Goal: Task Accomplishment & Management: Complete application form

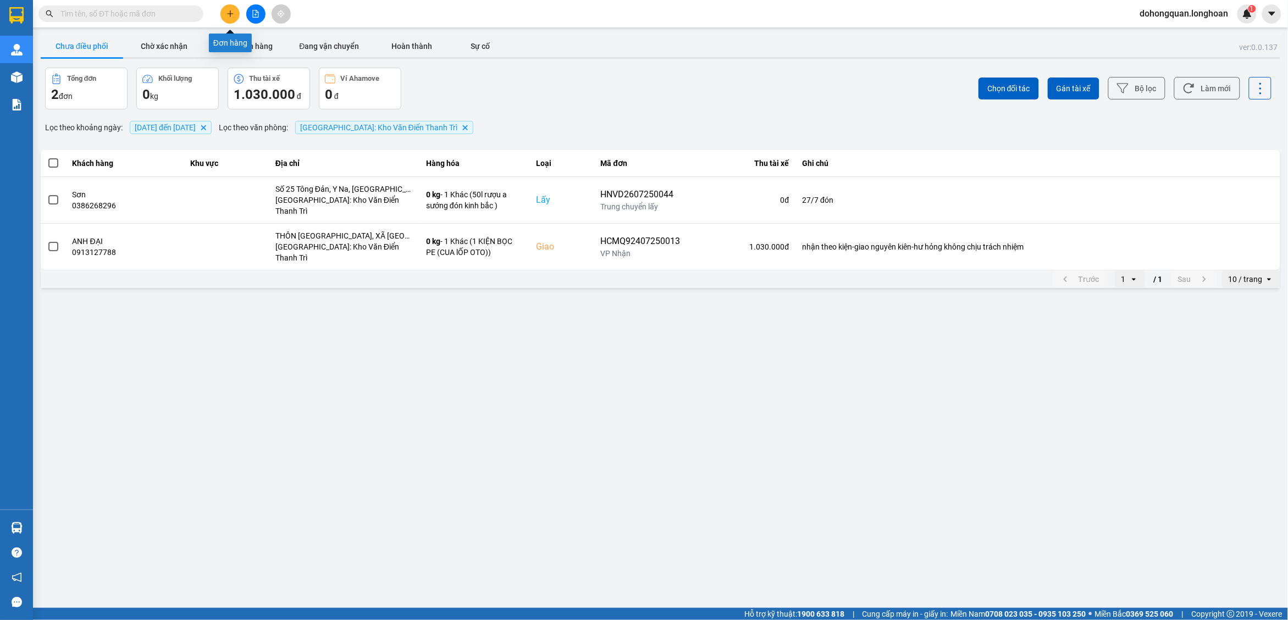
click at [231, 11] on icon "plus" at bounding box center [230, 14] width 8 height 8
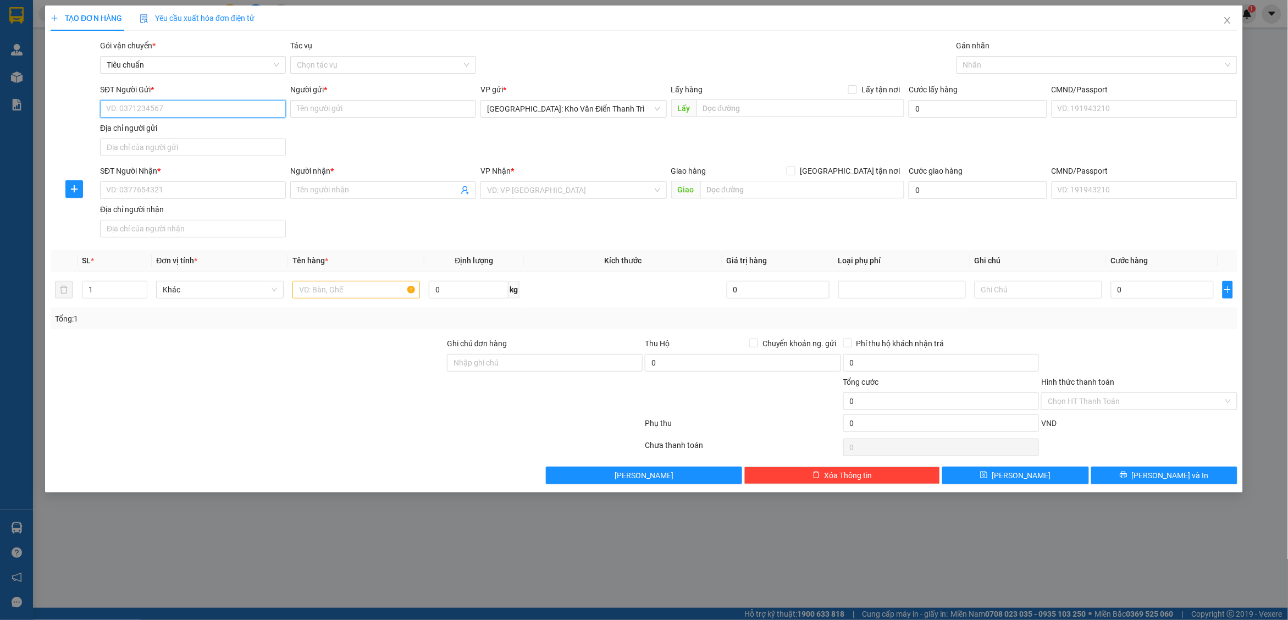
click at [194, 102] on input "SĐT Người Gửi *" at bounding box center [193, 109] width 186 height 18
paste input "0973682361"
type input "0973682361"
click at [733, 110] on input "text" at bounding box center [800, 108] width 208 height 18
paste input "Toà nhà G3, Khu đấu giá, ĐƯỜNG [GEOGRAPHIC_DATA], X.[GEOGRAPHIC_DATA], [GEOGRAP…"
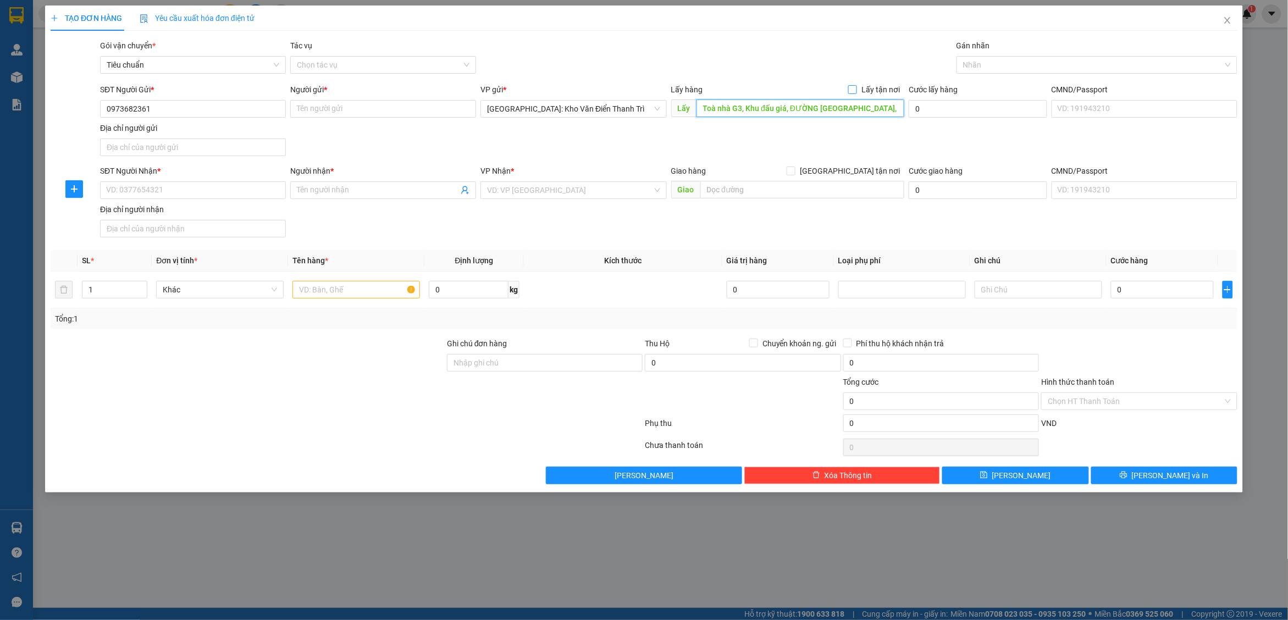
scroll to position [0, 70]
type input "Toà nhà G3, Khu đấu giá, ĐƯỜNG [GEOGRAPHIC_DATA], X.[GEOGRAPHIC_DATA], [GEOGRAP…"
click at [855, 86] on input "Lấy tận nơi" at bounding box center [852, 89] width 8 height 8
checkbox input "true"
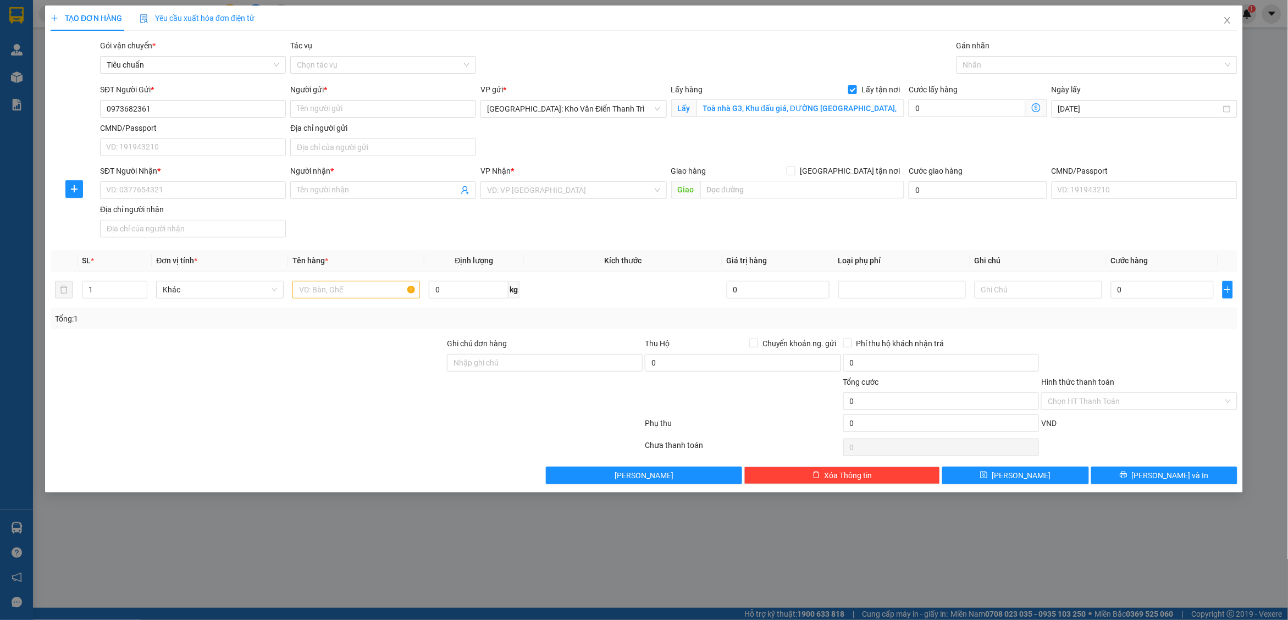
drag, startPoint x: 894, startPoint y: 56, endPoint x: 886, endPoint y: 56, distance: 7.2
click at [894, 56] on div "Gói vận chuyển * Tiêu chuẩn Tác vụ Chọn tác vụ Gán nhãn Nhãn" at bounding box center [668, 59] width 1141 height 38
click at [389, 118] on div "Người gửi * Tên người gửi" at bounding box center [383, 103] width 186 height 38
click at [352, 106] on input "Người gửi *" at bounding box center [383, 109] width 186 height 18
paste input "[PERSON_NAME]"
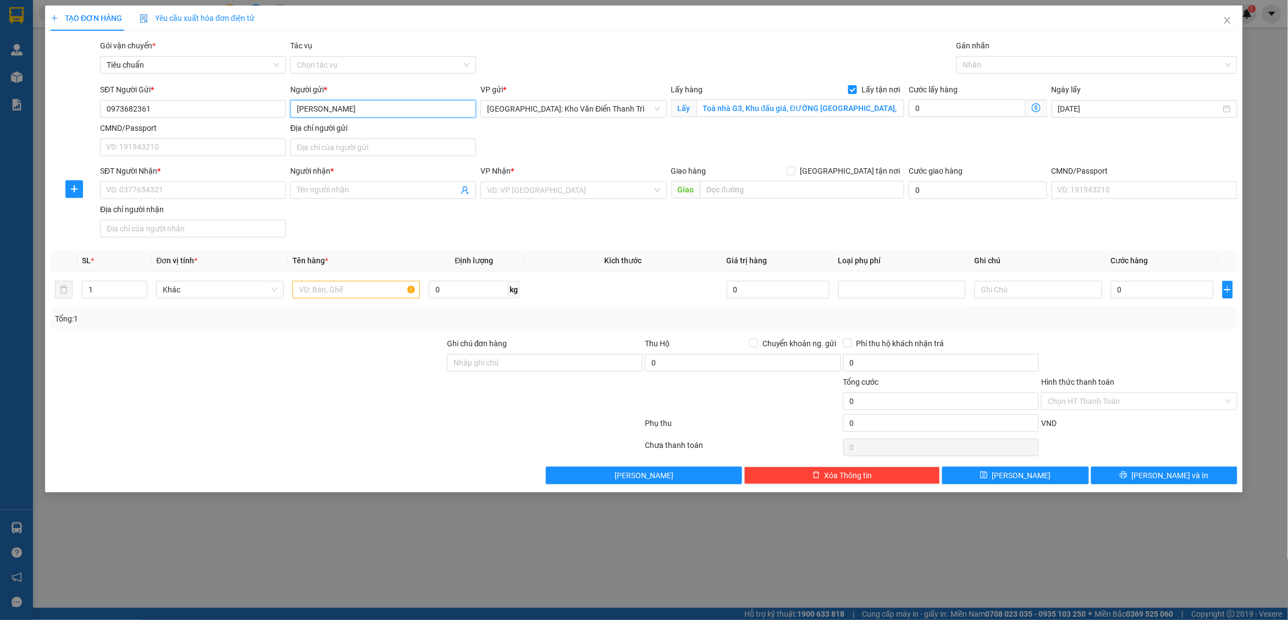
type input "[PERSON_NAME]"
drag, startPoint x: 831, startPoint y: 142, endPoint x: 853, endPoint y: 142, distance: 22.0
click at [838, 142] on div "SĐT Người Gửi * 0973682361 Người gửi * Linh VP gửi * Hà Nội: Kho Văn Điển Thanh…" at bounding box center [668, 122] width 1141 height 77
click at [1003, 66] on div at bounding box center [1091, 64] width 264 height 13
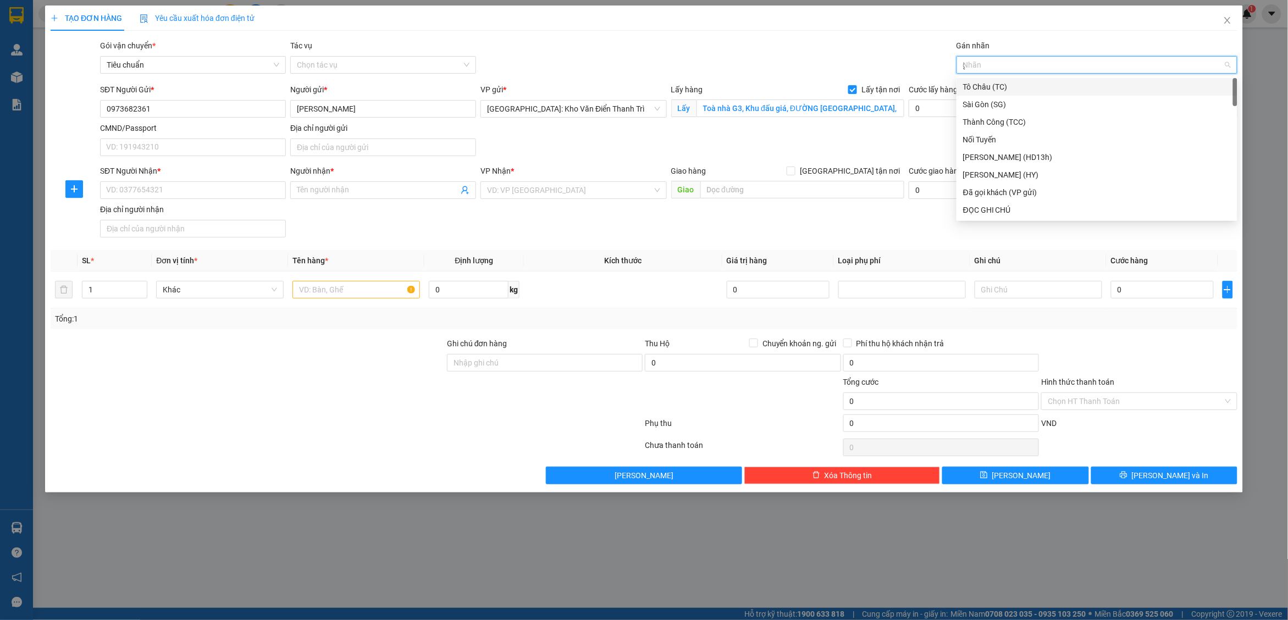
type input "gt"
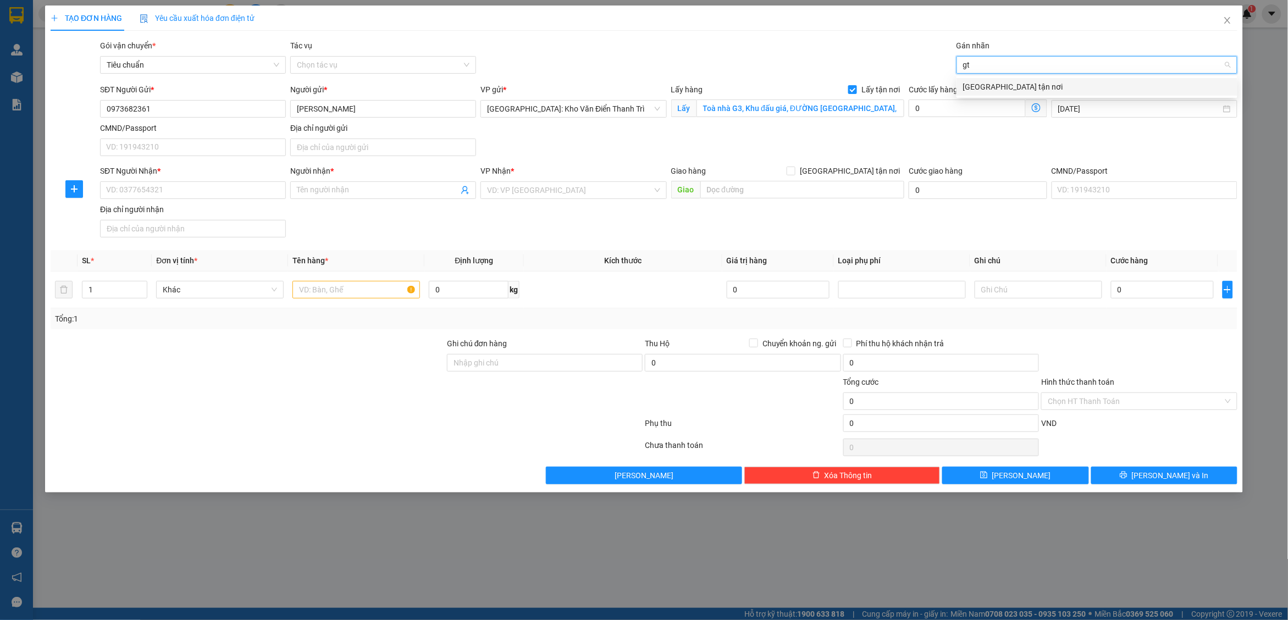
click at [989, 86] on div "[GEOGRAPHIC_DATA] tận nơi" at bounding box center [1097, 87] width 268 height 12
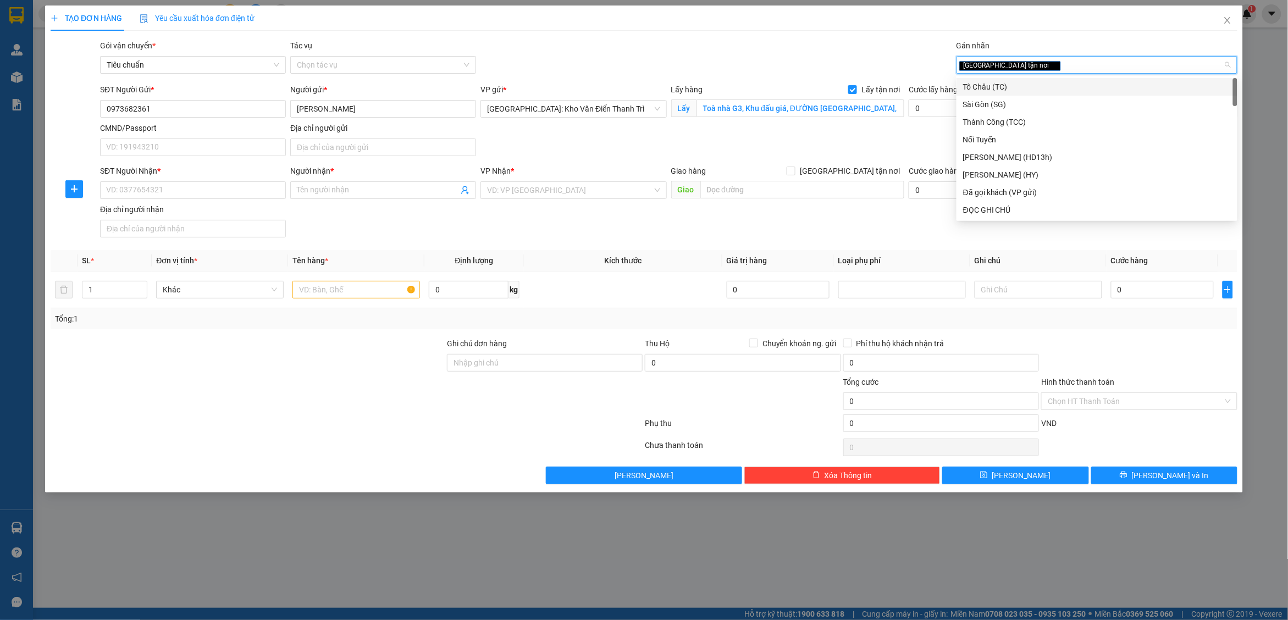
click at [885, 54] on div "Gói vận chuyển * Tiêu chuẩn Tác vụ Chọn tác vụ Gán nhãn Giao tận nơi" at bounding box center [668, 59] width 1141 height 38
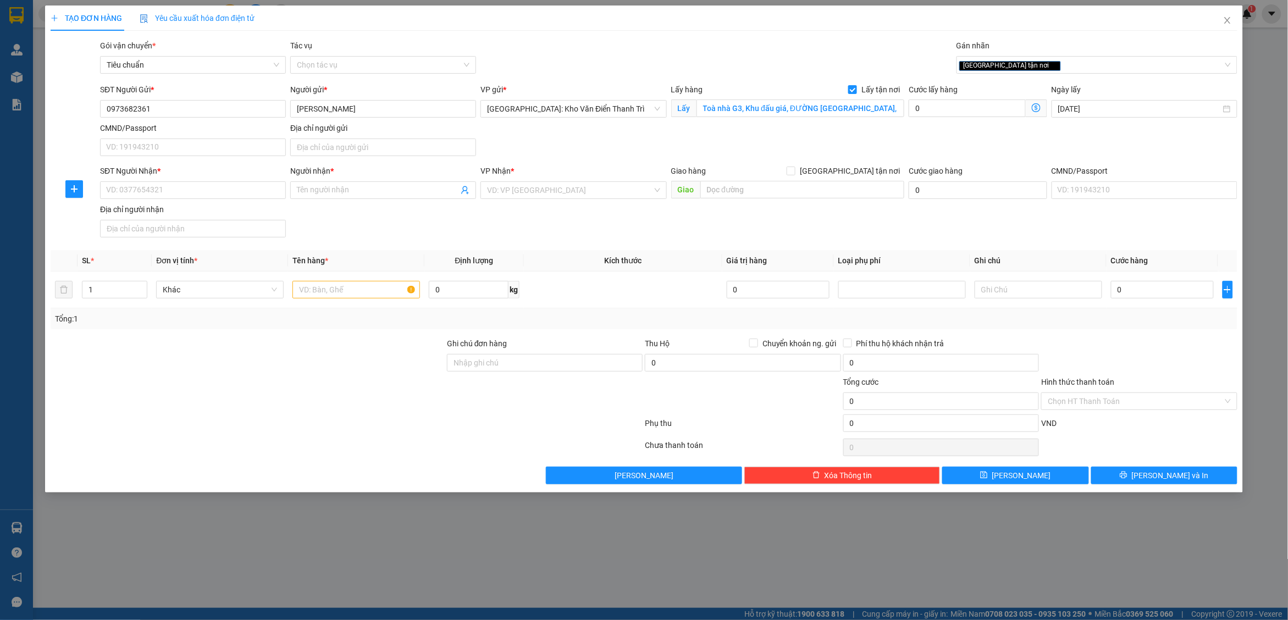
click at [151, 201] on div "SĐT Người Nhận * VD: 0377654321" at bounding box center [193, 184] width 186 height 38
click at [151, 191] on input "SĐT Người Nhận *" at bounding box center [193, 190] width 186 height 18
drag, startPoint x: 761, startPoint y: 196, endPoint x: 856, endPoint y: 176, distance: 97.1
click at [762, 196] on input "text" at bounding box center [802, 190] width 204 height 18
paste input "TP Đồng Xoài (SG): 88 Quốc lộ 14, Phường Tân Đồng, Thành Phố Đồng Xoài, Tỉnh Bì…"
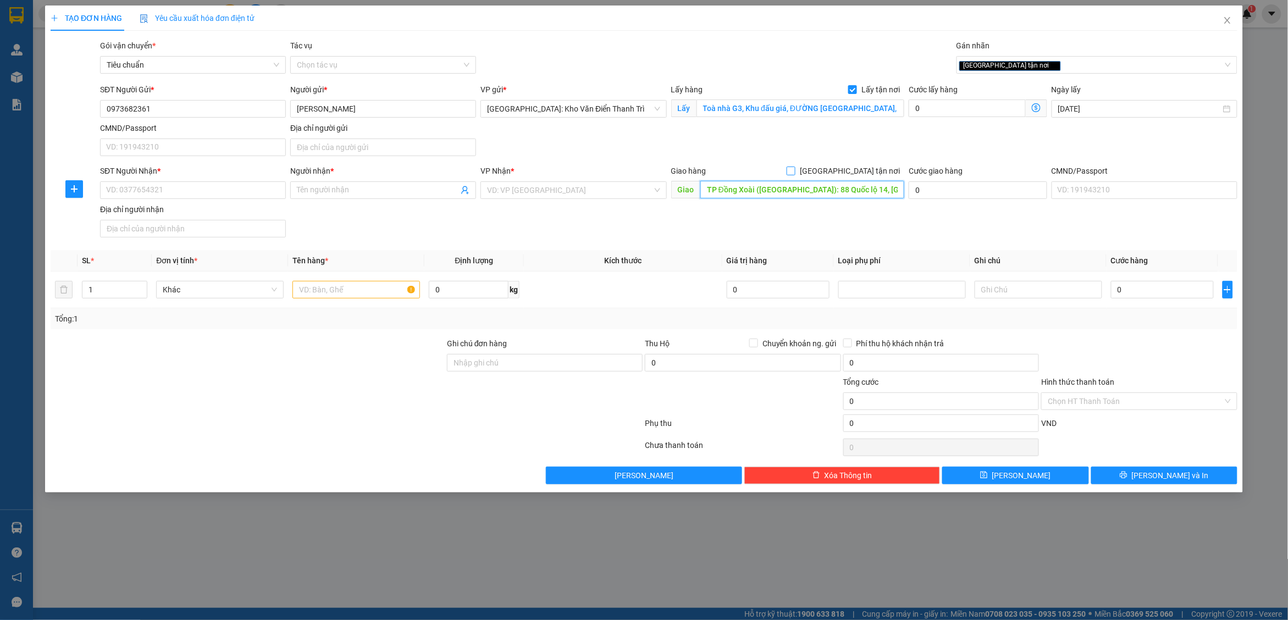
scroll to position [0, 134]
type input "TP Đồng Xoài (SG): 88 Quốc lộ 14, Phường Tân Đồng, Thành Phố Đồng Xoài, Tỉnh Bì…"
click at [863, 171] on span "[GEOGRAPHIC_DATA] tận nơi" at bounding box center [849, 171] width 109 height 12
click at [794, 171] on input "[GEOGRAPHIC_DATA] tận nơi" at bounding box center [790, 171] width 8 height 8
checkbox input "true"
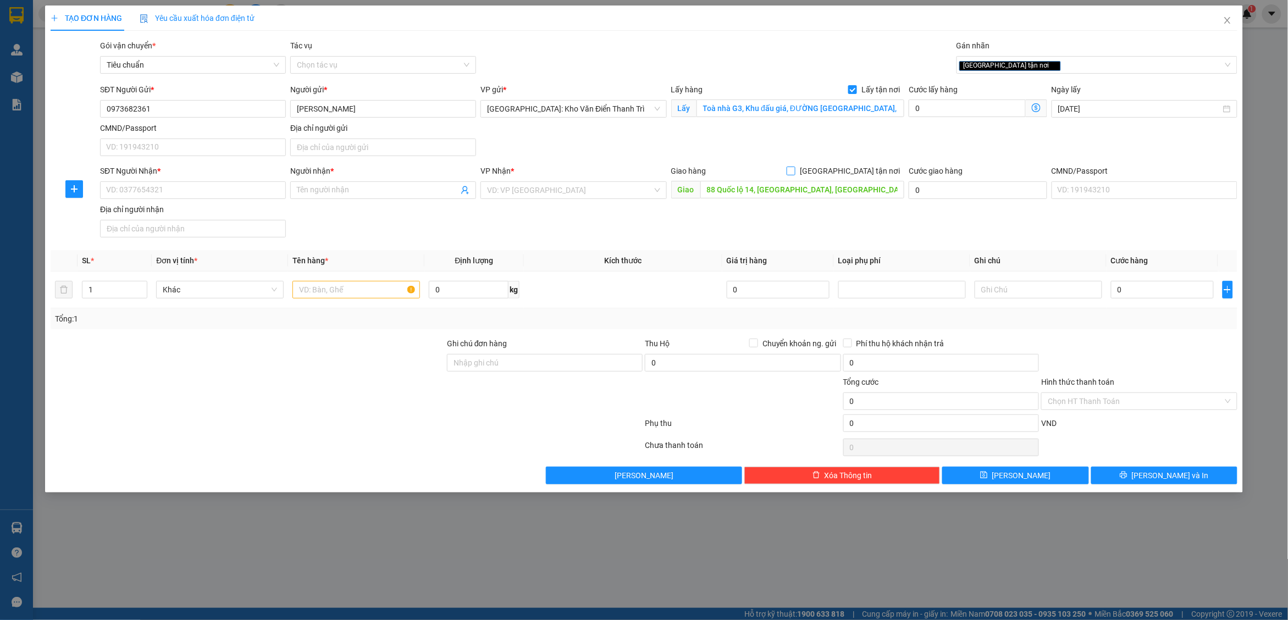
scroll to position [0, 0]
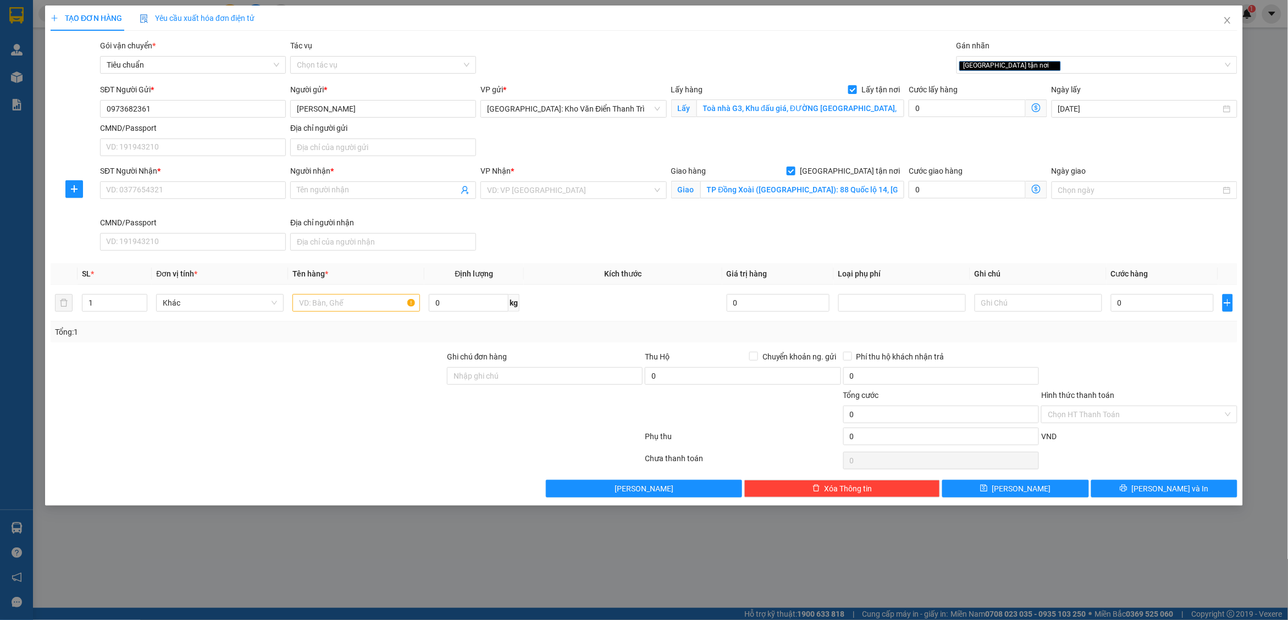
click at [900, 141] on div "SĐT Người Gửi * 0973682361 Người gửi * Linh VP gửi * Hà Nội: Kho Văn Điển Thanh…" at bounding box center [668, 122] width 1141 height 77
click at [344, 191] on input "Người nhận *" at bounding box center [378, 190] width 162 height 12
paste input "Mạnh"
type input "Mạnh"
click at [180, 195] on input "SĐT Người Nhận *" at bounding box center [193, 190] width 186 height 18
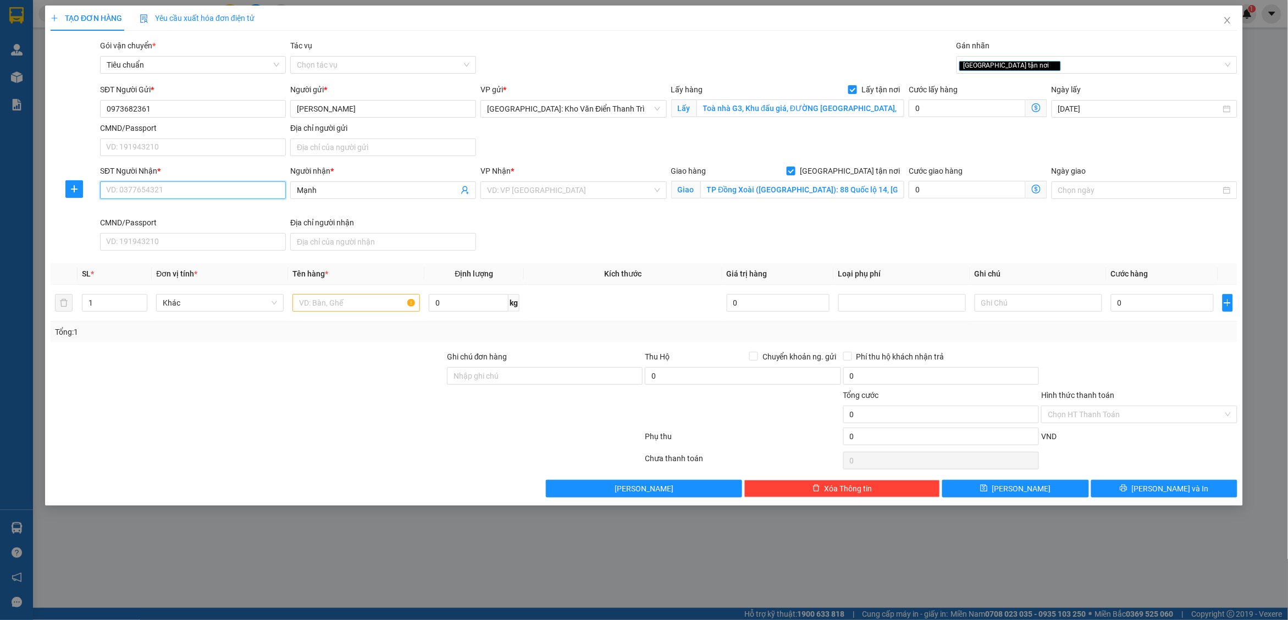
paste input "0966612400"
type input "0966612400"
click at [540, 194] on input "search" at bounding box center [569, 190] width 165 height 16
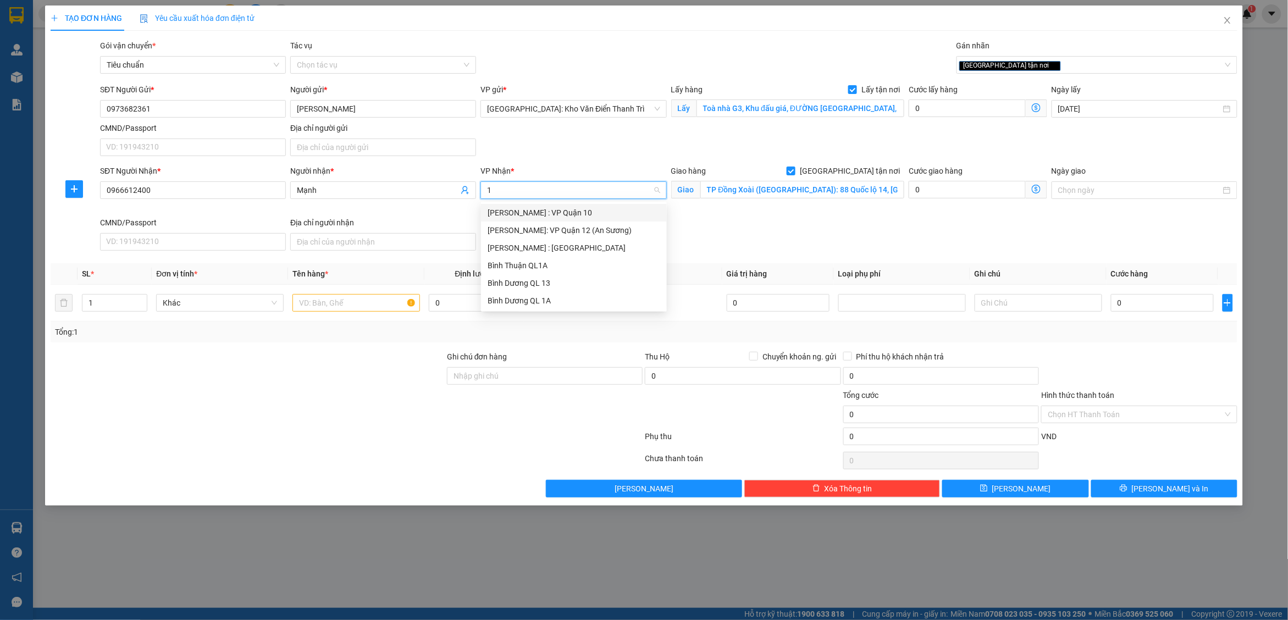
type input "12"
click at [567, 231] on div "[PERSON_NAME] : [GEOGRAPHIC_DATA]" at bounding box center [573, 230] width 173 height 12
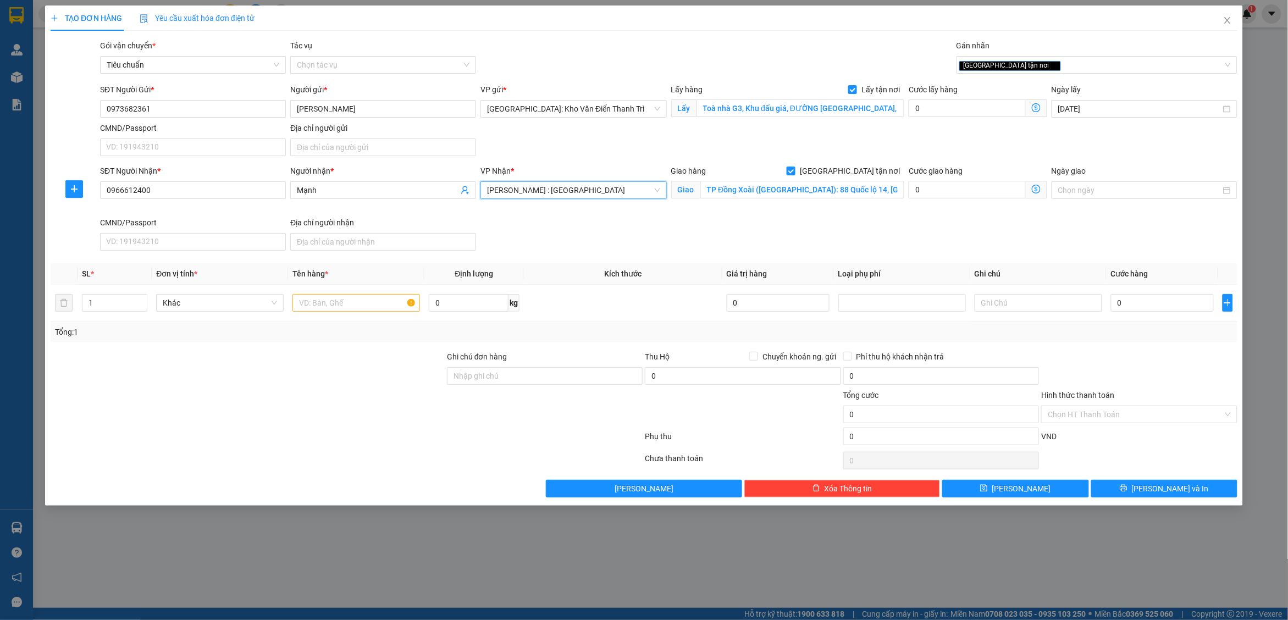
click at [790, 240] on div "SĐT Người Nhận * 0966612400 Người nhận * Mạnh VP Nhận * Hồ Chí Minh : Kho Quận …" at bounding box center [668, 210] width 1141 height 90
click at [1010, 61] on span "[GEOGRAPHIC_DATA] tận nơi" at bounding box center [1010, 66] width 102 height 10
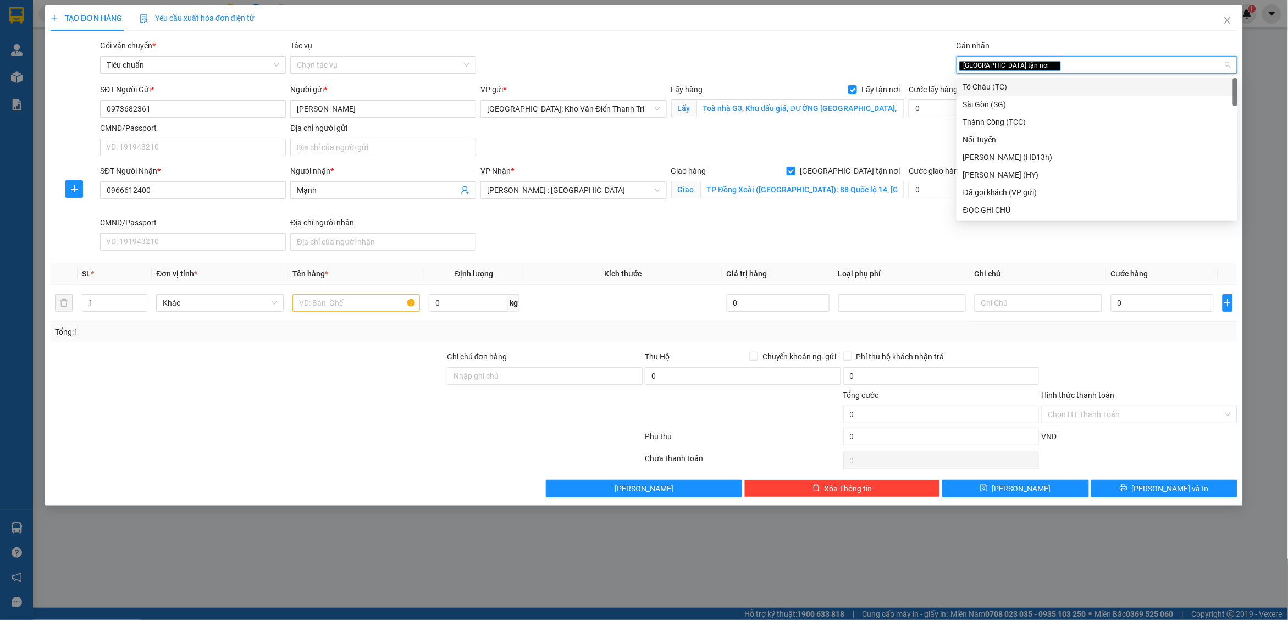
click at [1030, 64] on icon "close" at bounding box center [1053, 65] width 5 height 5
click at [1012, 65] on div at bounding box center [1091, 64] width 264 height 13
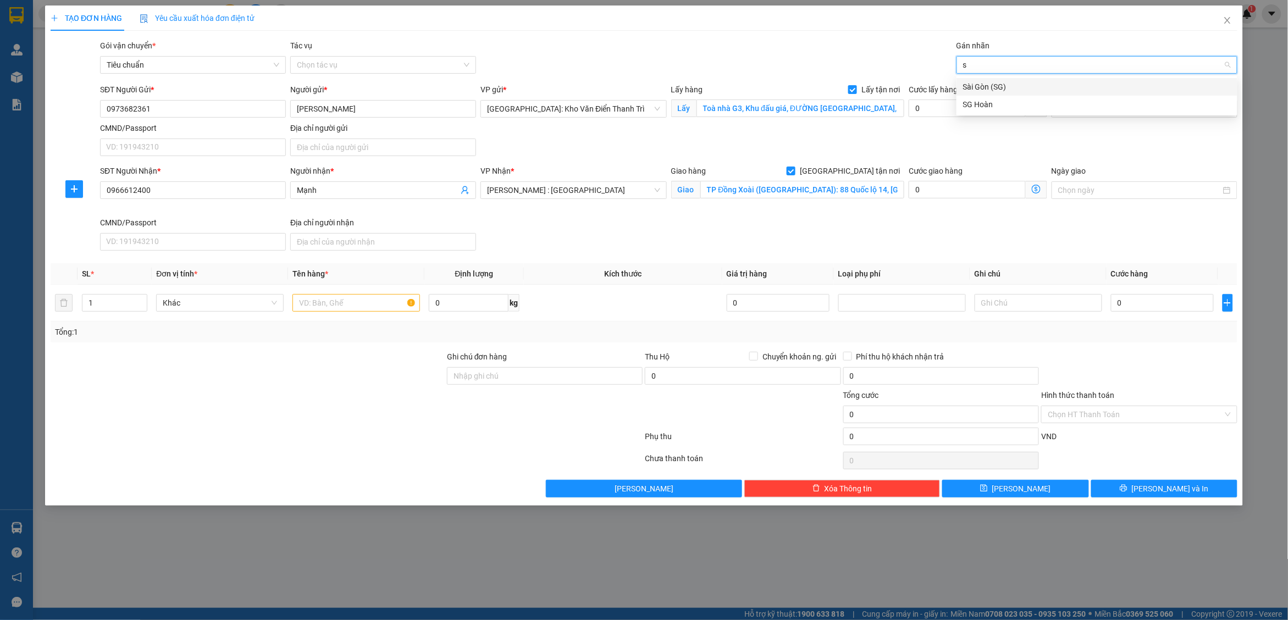
type input "sg"
click at [1003, 91] on div "Sài Gòn (SG)" at bounding box center [1097, 87] width 268 height 12
click at [891, 48] on div "Gói vận chuyển * Tiêu chuẩn Tác vụ Chọn tác vụ Gán nhãn Sài Gòn (SG)" at bounding box center [668, 59] width 1141 height 38
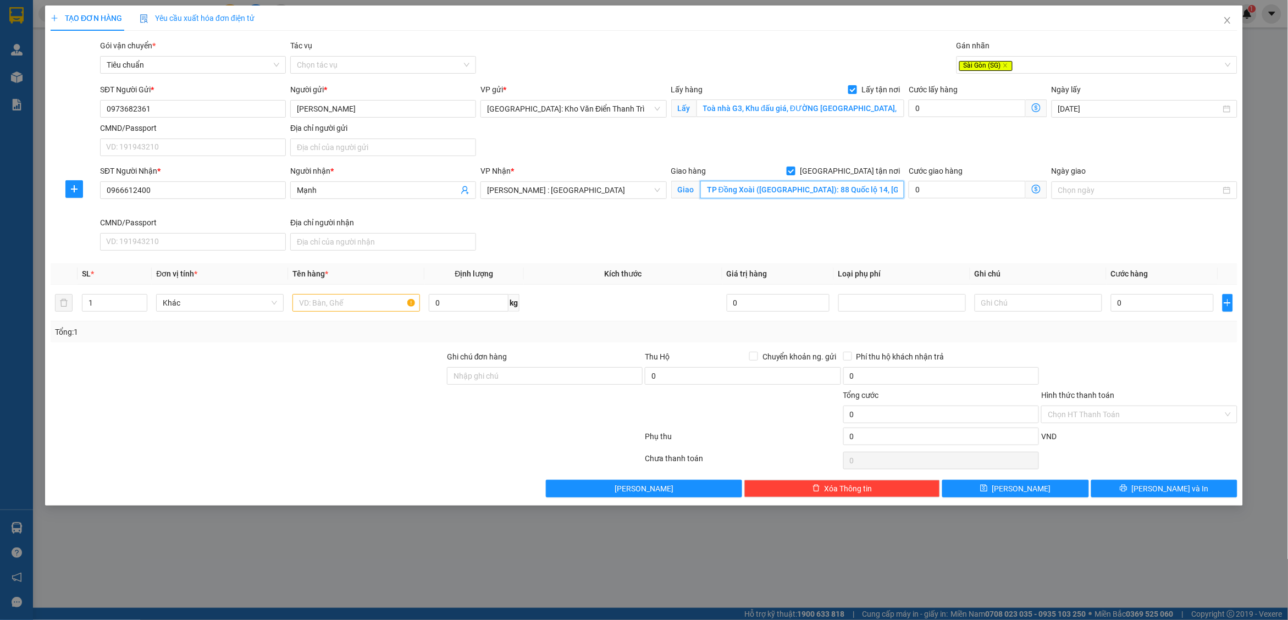
click at [874, 190] on input "TP Đồng Xoài (SG): 88 Quốc lộ 14, Phường Tân Đồng, Thành Phố Đồng Xoài, Tỉnh Bì…" at bounding box center [802, 190] width 204 height 18
click at [1030, 64] on div "Sài Gòn (SG)" at bounding box center [1091, 64] width 264 height 13
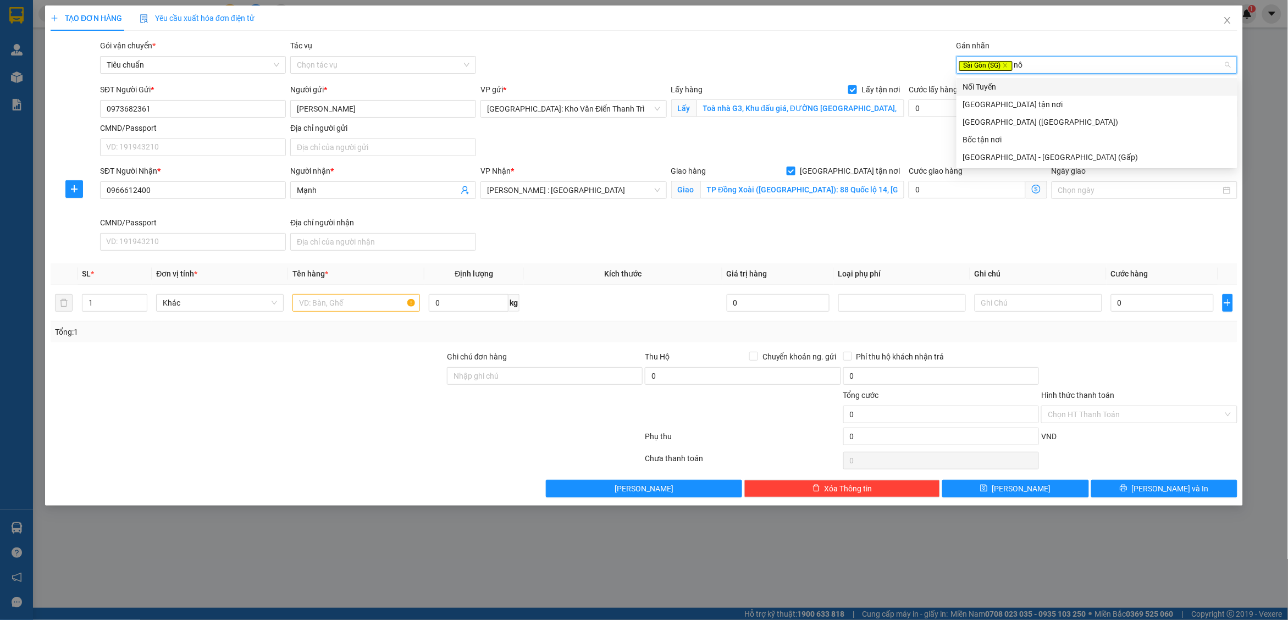
type input "nôi"
click at [1030, 84] on div "Nối Tuyến" at bounding box center [1097, 87] width 268 height 12
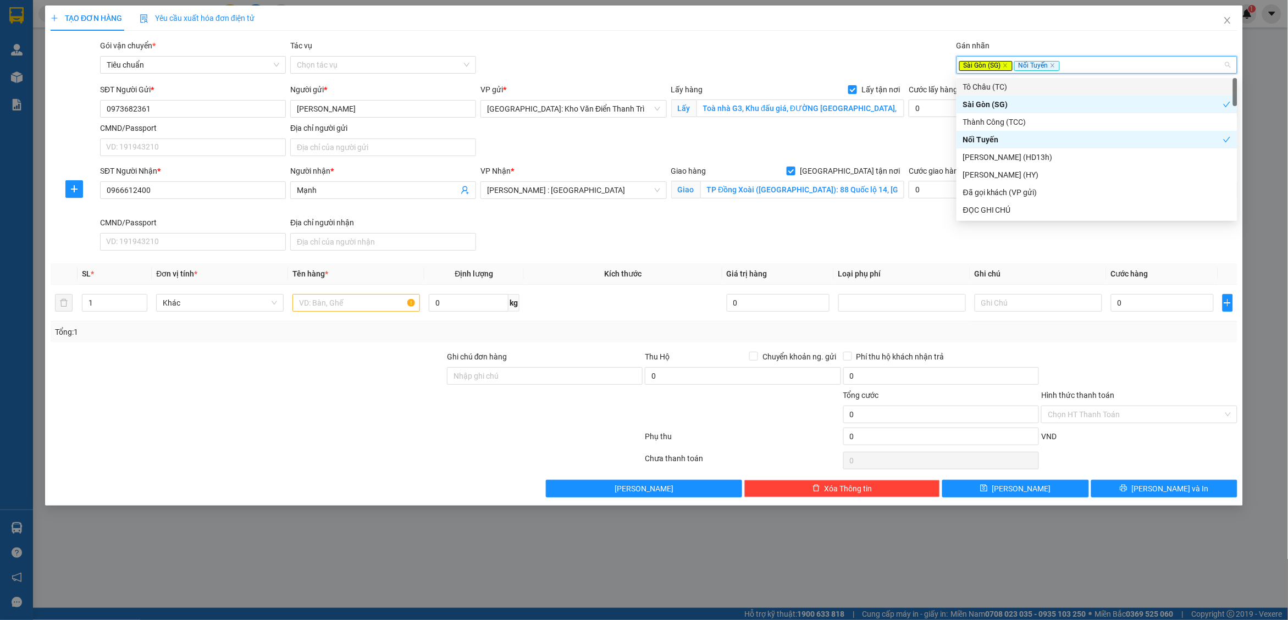
click at [880, 50] on div "Gói vận chuyển * Tiêu chuẩn Tác vụ Chọn tác vụ Gán nhãn Sài Gòn (SG) Nối Tuyến" at bounding box center [668, 59] width 1141 height 38
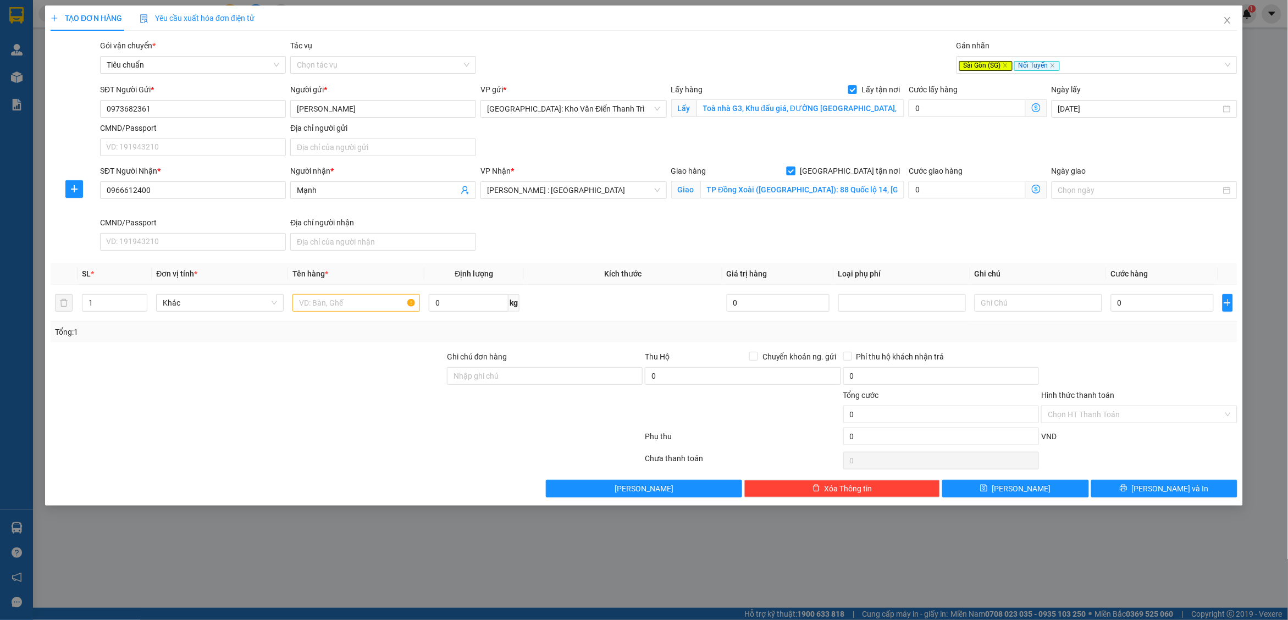
click at [861, 167] on span "[GEOGRAPHIC_DATA] tận nơi" at bounding box center [849, 171] width 109 height 12
click at [794, 167] on input "[GEOGRAPHIC_DATA] tận nơi" at bounding box center [790, 171] width 8 height 8
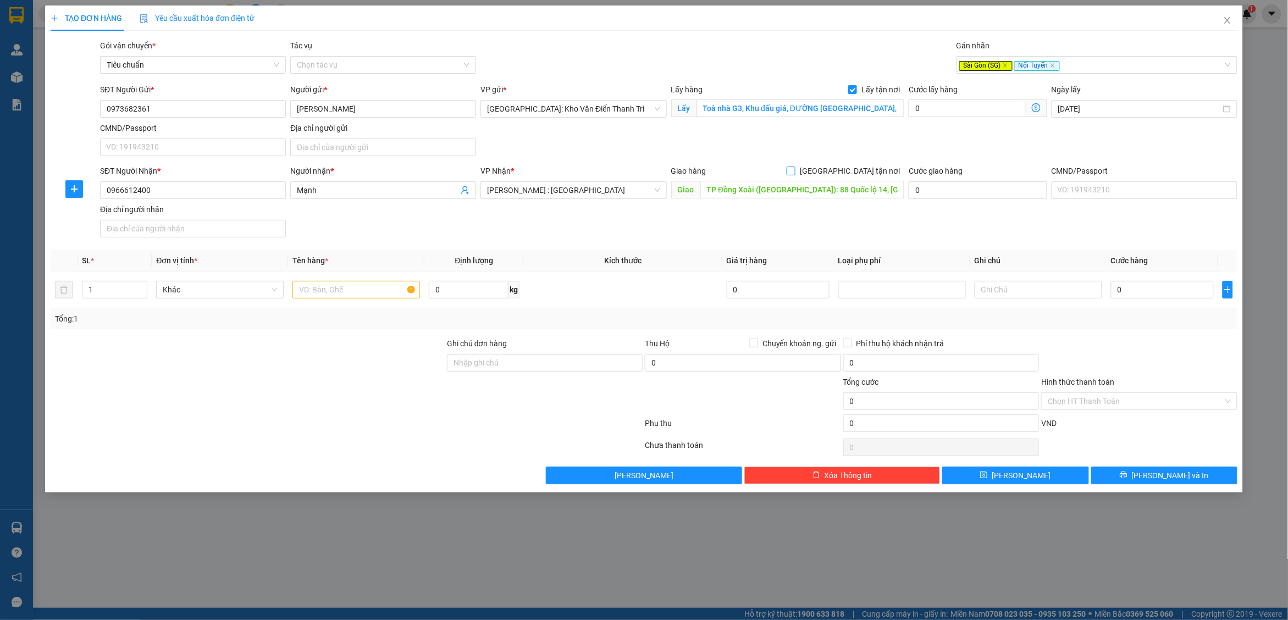
click at [864, 169] on span "[GEOGRAPHIC_DATA] tận nơi" at bounding box center [849, 171] width 109 height 12
click at [794, 169] on input "[GEOGRAPHIC_DATA] tận nơi" at bounding box center [790, 171] width 8 height 8
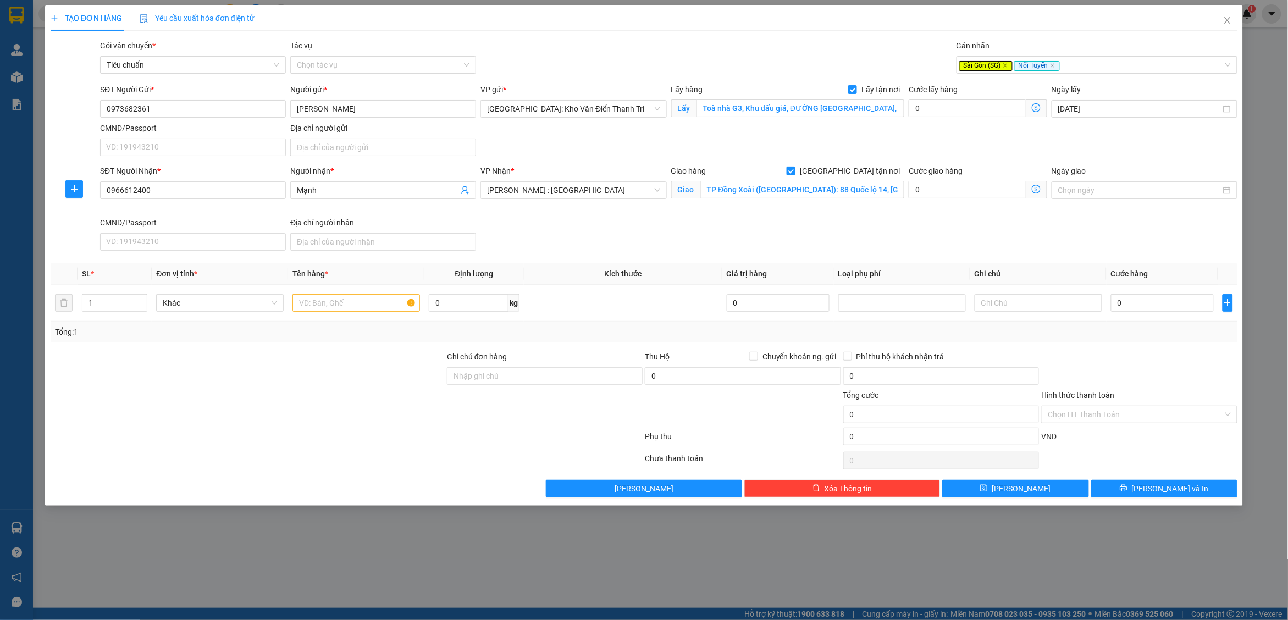
click at [926, 147] on div "SĐT Người Gửi * 0973682361 Người gửi * Linh VP gửi * Hà Nội: Kho Văn Điển Thanh…" at bounding box center [668, 122] width 1141 height 77
click at [878, 183] on input "TP Đồng Xoài (SG): 88 Quốc lộ 14, Phường Tân Đồng, Thành Phố Đồng Xoài, Tỉnh Bì…" at bounding box center [802, 190] width 204 height 18
click at [878, 184] on input "TP Đồng Xoài (SG): 88 Quốc lộ 14, Phường Tân Đồng, Thành Phố Đồng Xoài, Tỉnh Bì…" at bounding box center [802, 190] width 204 height 18
click at [878, 209] on div "Giao hàng Giao tận nơi Giao TP Đồng Xoài (SG): 88 Quốc lộ 14, Phường Tân Đồng, …" at bounding box center [788, 191] width 238 height 52
click at [863, 191] on input "TP Đồng Xoài (SG): 88 Quốc lộ 14, Phường Tân Đồng, Thành Phố Đồng Xoài, Tỉnh Bì…" at bounding box center [802, 190] width 204 height 18
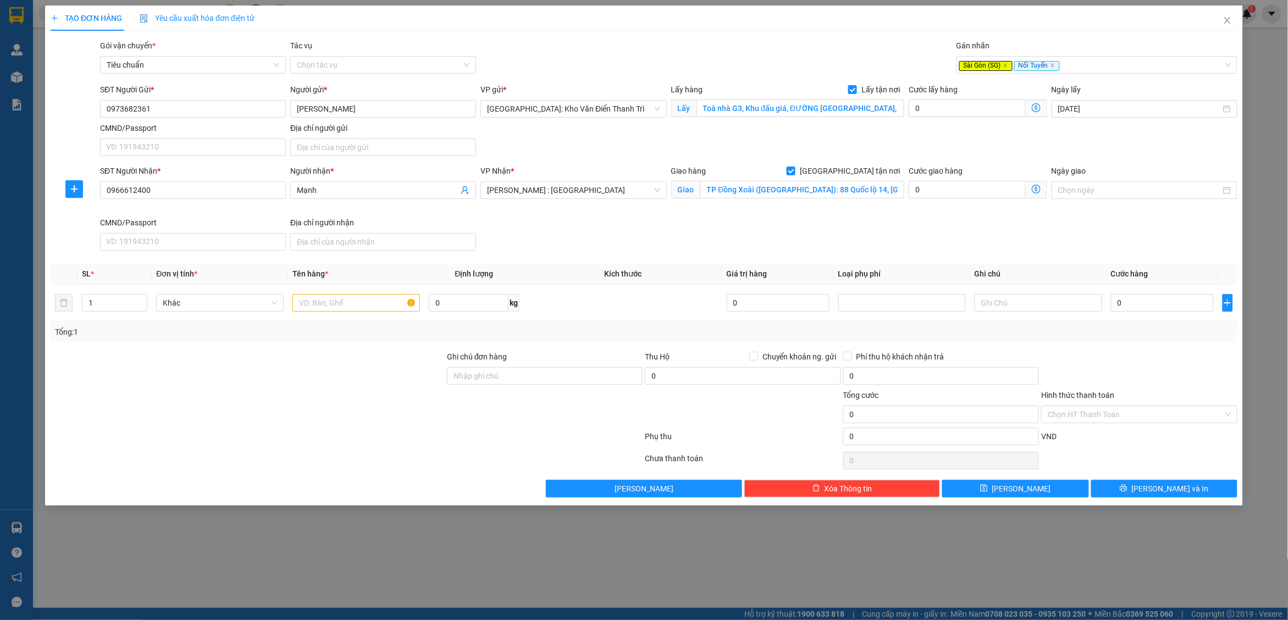
click at [863, 207] on div "Giao hàng Giao tận nơi Giao TP Đồng Xoài (SG): 88 Quốc lộ 14, Phường Tân Đồng, …" at bounding box center [788, 191] width 238 height 52
click at [863, 187] on input "TP Đồng Xoài (SG): 88 Quốc lộ 14, Phường Tân Đồng, Thành Phố Đồng Xoài, Tỉnh Bì…" at bounding box center [802, 190] width 204 height 18
click at [853, 193] on input "TP Đồng Xoài (SG): 88 Quốc lộ 14, Phường Tân Đồng, Thành Phố Đồng Xoài, Tỉnh Bì…" at bounding box center [802, 190] width 204 height 18
click at [858, 174] on span "[GEOGRAPHIC_DATA] tận nơi" at bounding box center [849, 171] width 109 height 12
click at [794, 174] on input "[GEOGRAPHIC_DATA] tận nơi" at bounding box center [790, 171] width 8 height 8
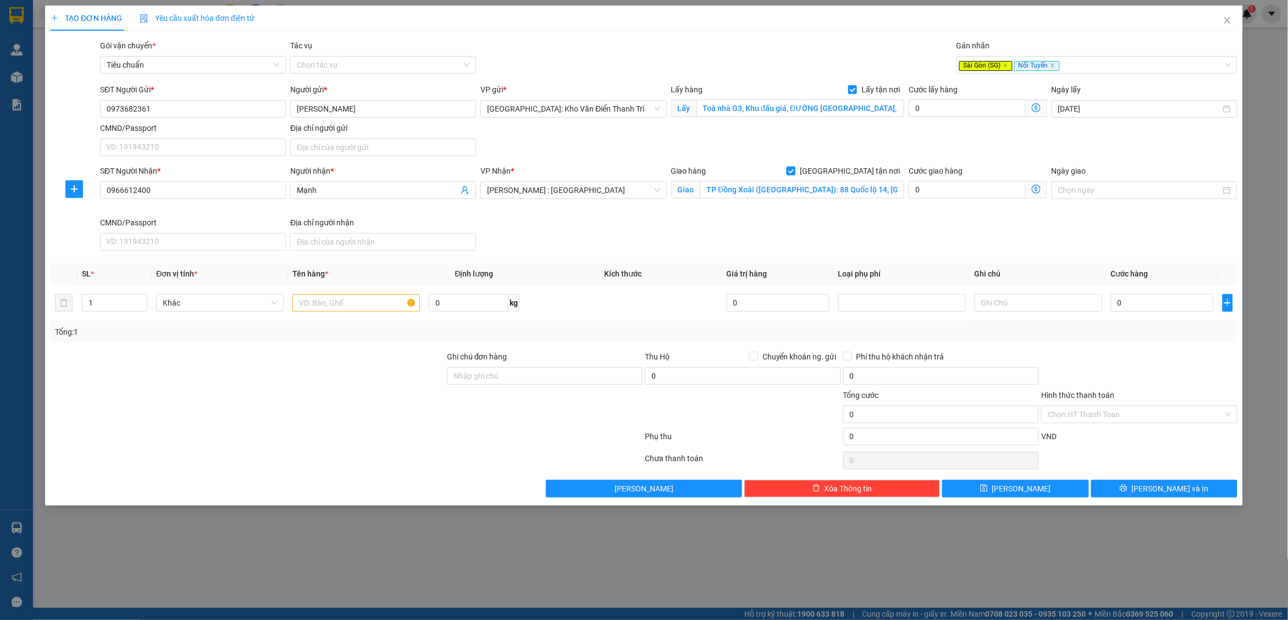
checkbox input "false"
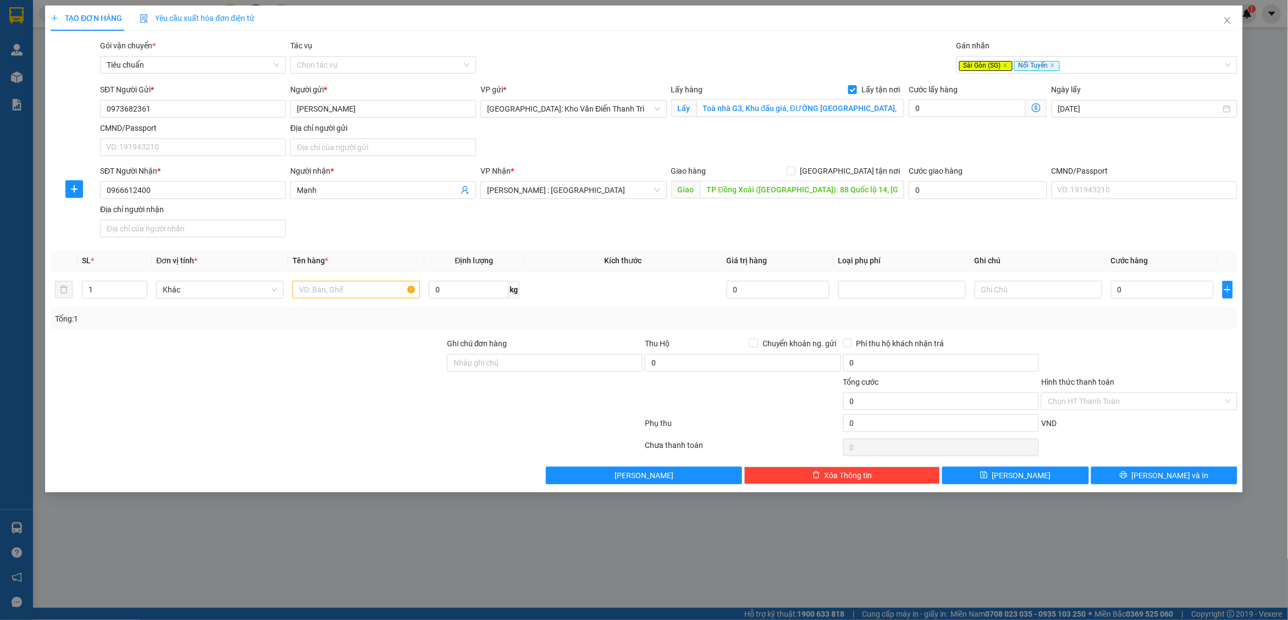
click at [890, 156] on div "SĐT Người Gửi * 0973682361 Người gửi * Linh VP gửi * Hà Nội: Kho Văn Điển Thanh…" at bounding box center [668, 122] width 1141 height 77
click at [910, 218] on div "SĐT Người Nhận * 0966612400 Người nhận * Mạnh VP Nhận * Hồ Chí Minh : Kho Quận …" at bounding box center [668, 203] width 1141 height 77
click at [1003, 64] on icon "close" at bounding box center [1005, 66] width 4 height 4
click at [1030, 68] on div "Nối Tuyến" at bounding box center [1091, 64] width 264 height 13
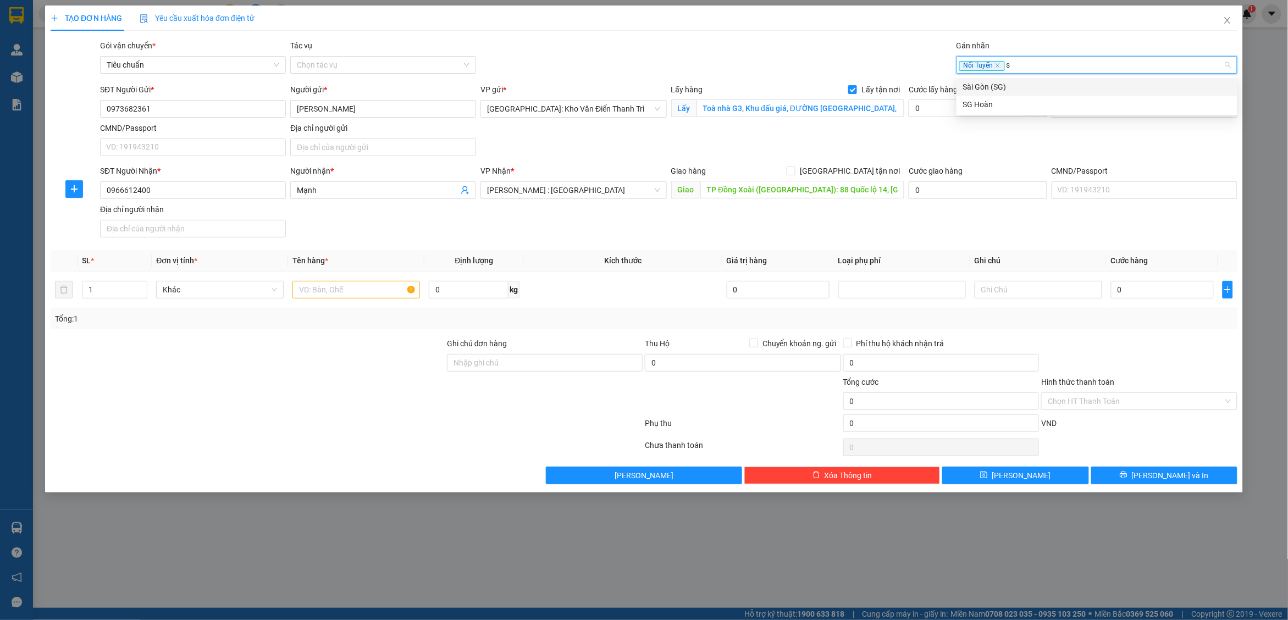
type input "sg"
click at [1008, 86] on div "Sài Gòn (SG)" at bounding box center [1097, 87] width 268 height 12
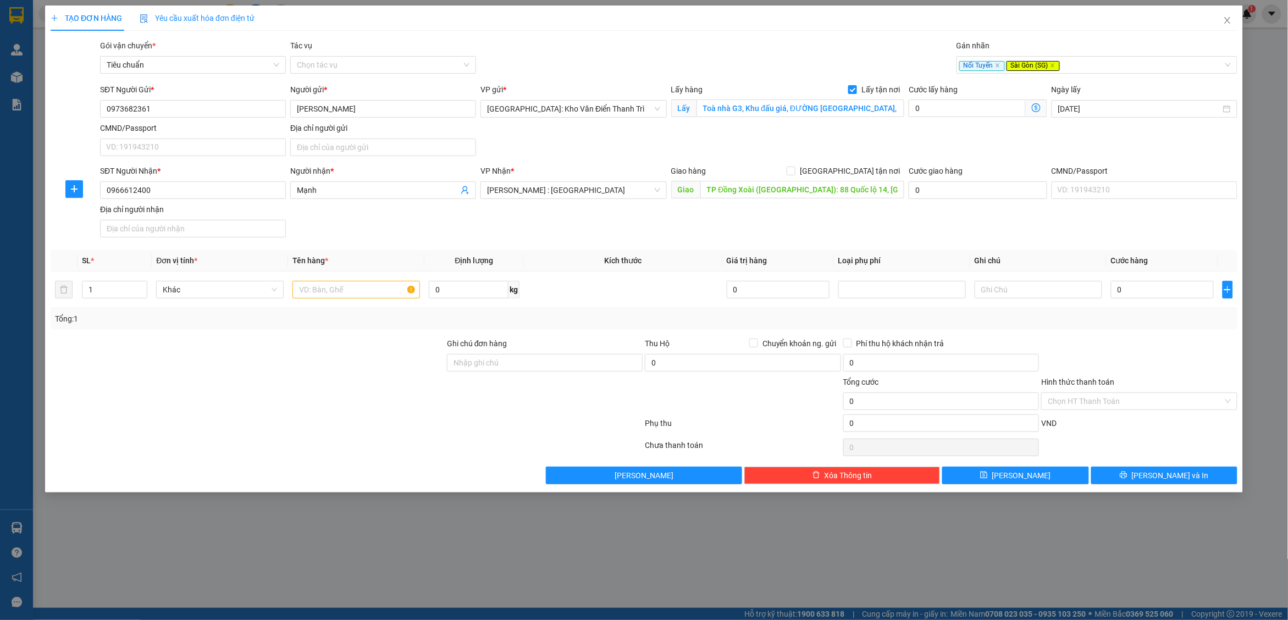
click at [919, 136] on div "SĐT Người Gửi * 0973682361 Người gửi * Linh VP gửi * Hà Nội: Kho Văn Điển Thanh…" at bounding box center [668, 122] width 1141 height 77
click at [363, 293] on input "text" at bounding box center [355, 290] width 127 height 18
click at [351, 297] on input "text" at bounding box center [355, 290] width 127 height 18
paste input "7 kiện - 63x48x36"
drag, startPoint x: 386, startPoint y: 289, endPoint x: 328, endPoint y: 291, distance: 58.3
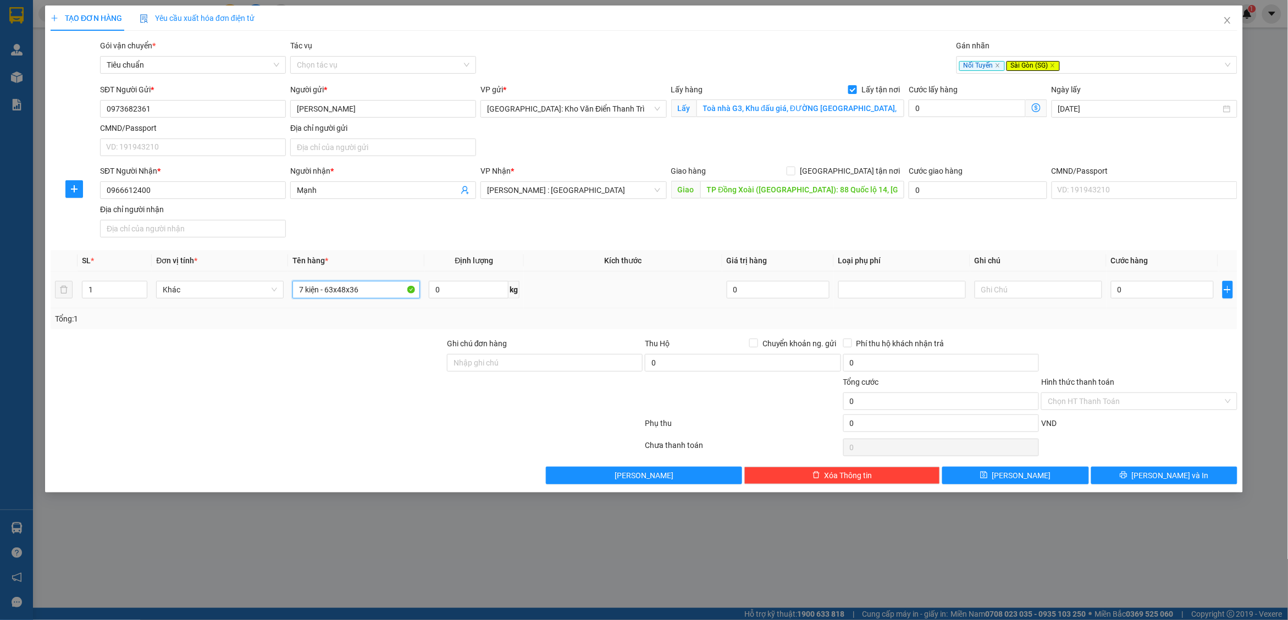
click at [328, 291] on input "7 kiện - 63x48x36" at bounding box center [355, 290] width 127 height 18
type input "7 kiện - a hùng đón tân triều"
click at [1030, 342] on div at bounding box center [1139, 356] width 198 height 38
click at [977, 107] on input "0" at bounding box center [966, 108] width 117 height 18
type input "1"
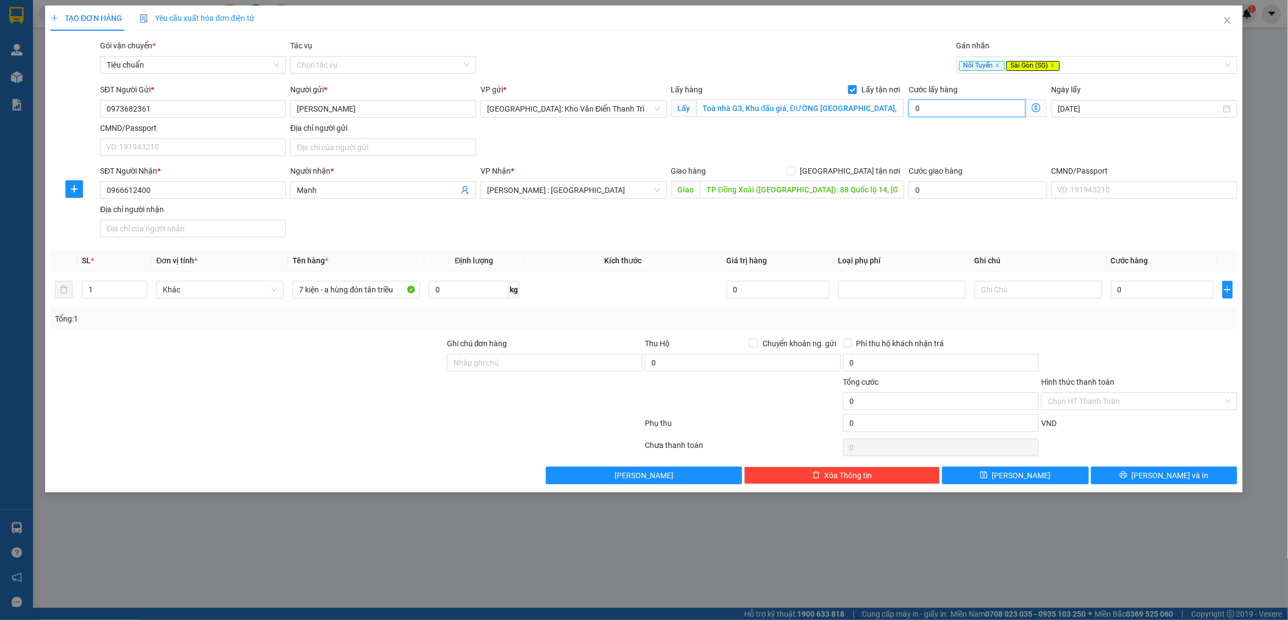
type input "1"
type input "15"
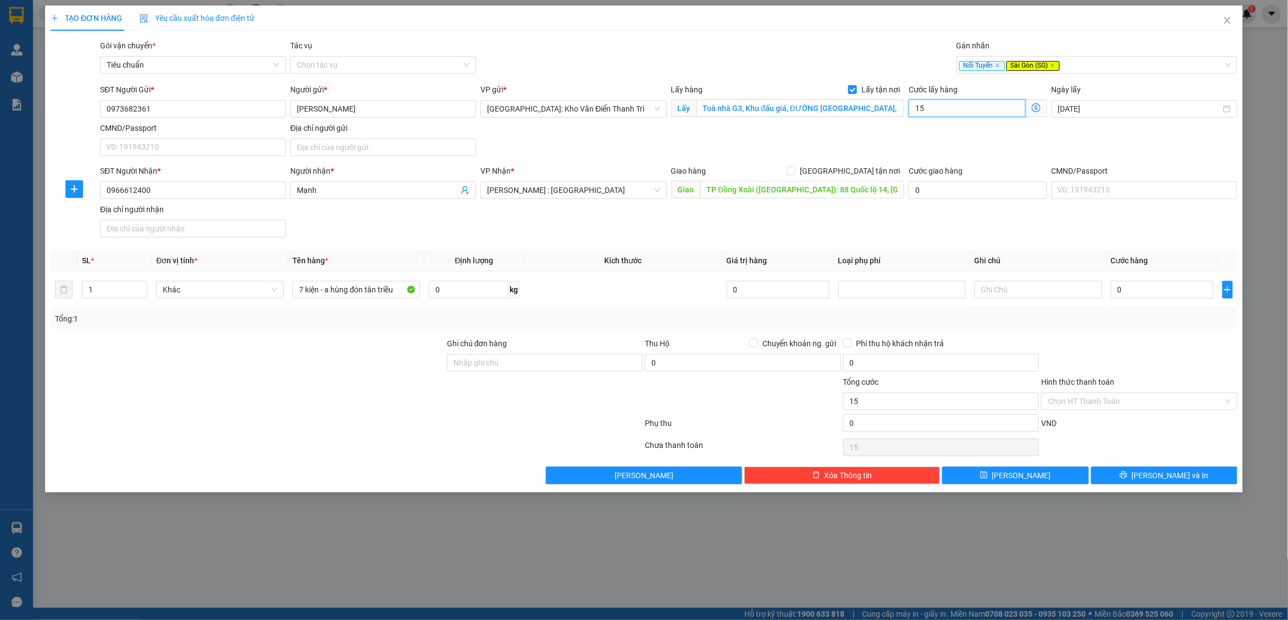
type input "150"
type input "150.000"
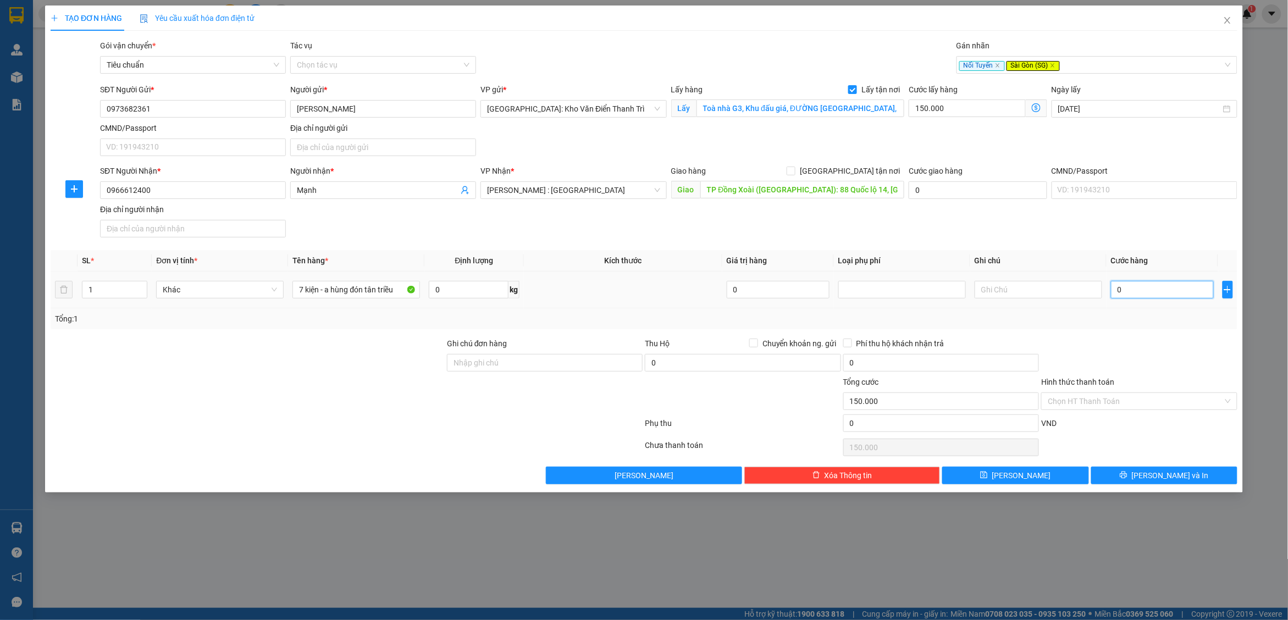
click at [1030, 286] on input "0" at bounding box center [1162, 290] width 103 height 18
type input "01"
type input "150.001"
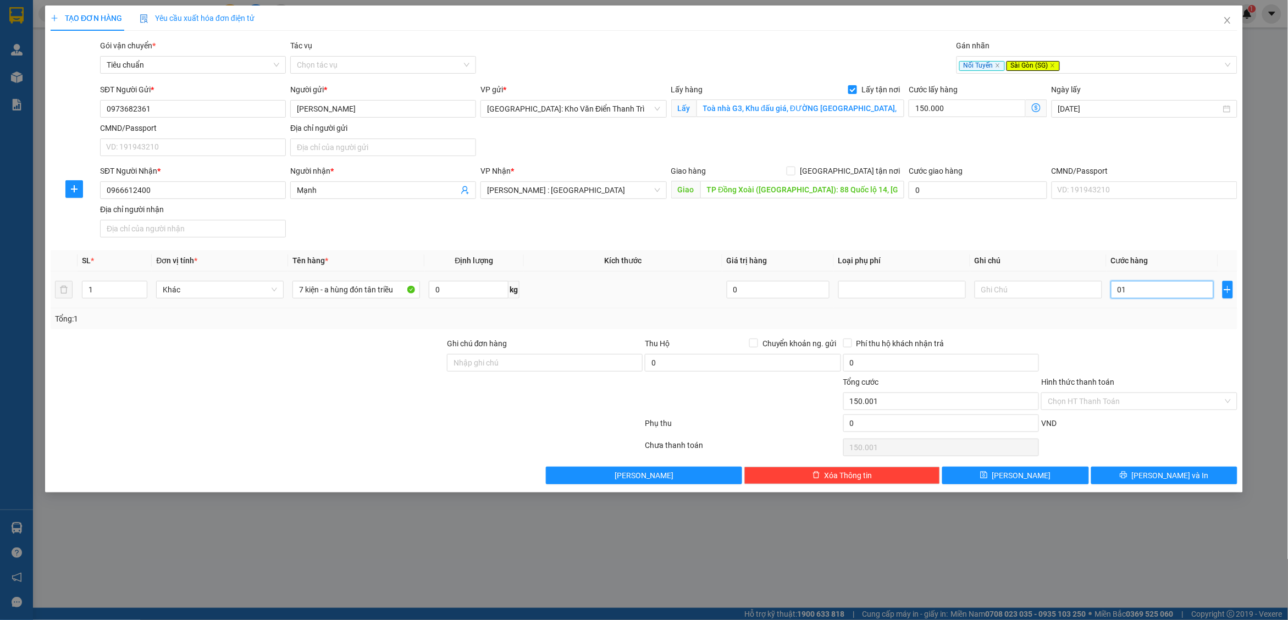
type input "010"
type input "150.010"
type input "0.108"
type input "150.108"
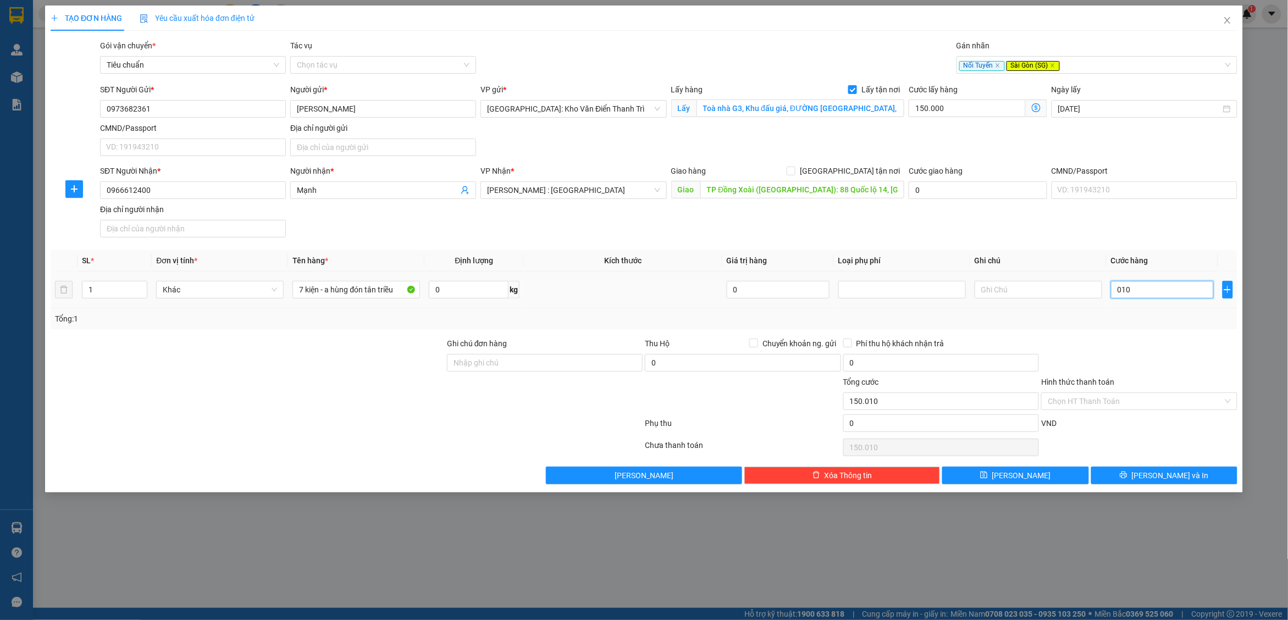
type input "150.108"
type input "01.080"
type input "151.080"
type input "1.080.000"
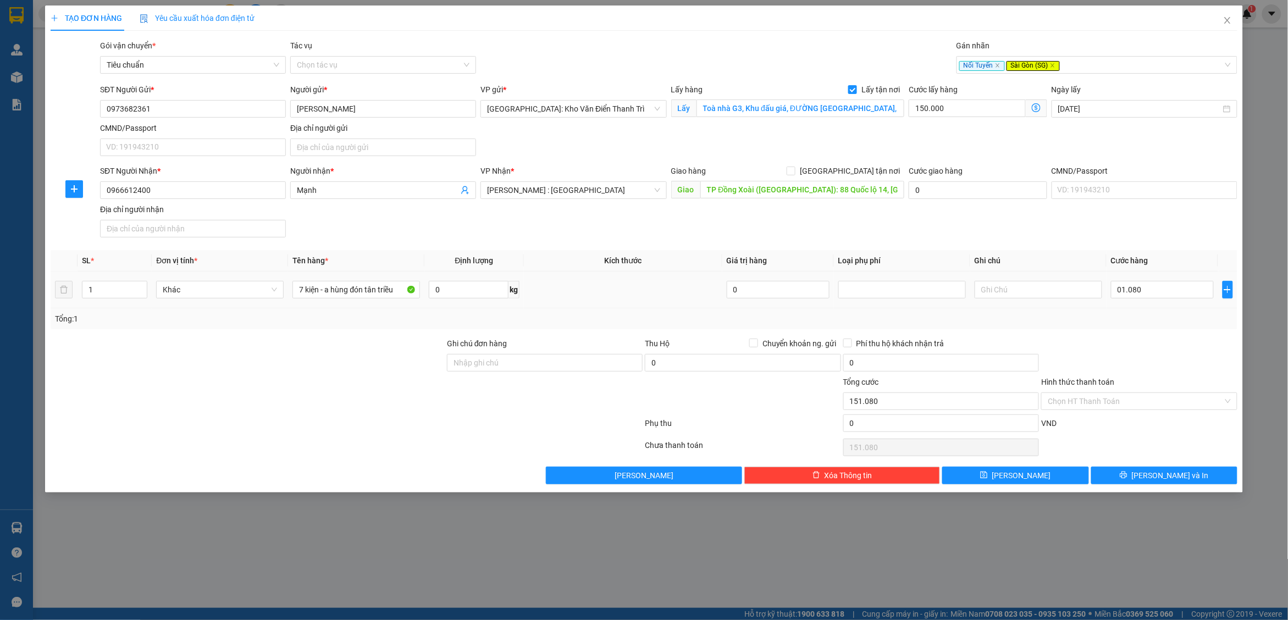
type input "1.230.000"
click at [1030, 371] on div at bounding box center [1139, 356] width 198 height 38
click at [493, 363] on input "Ghi chú đơn hàng" at bounding box center [545, 363] width 196 height 18
paste input "CÓ VAT"
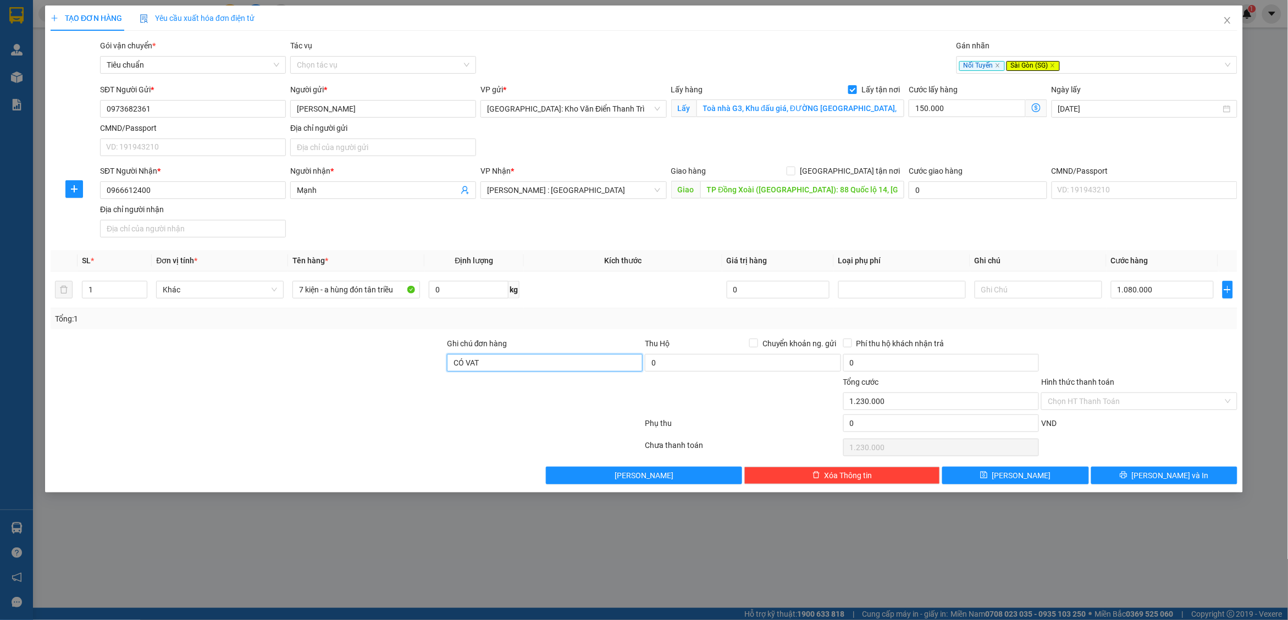
type input "CÓ VAT"
click at [360, 374] on div at bounding box center [247, 356] width 396 height 38
click at [296, 291] on input "7 kiện - a hùng đón tân triều" at bounding box center [355, 290] width 127 height 18
click at [337, 356] on div at bounding box center [247, 356] width 396 height 38
click at [318, 295] on input "12/8 7 kiện - a hùng đón tân triều" at bounding box center [355, 290] width 127 height 18
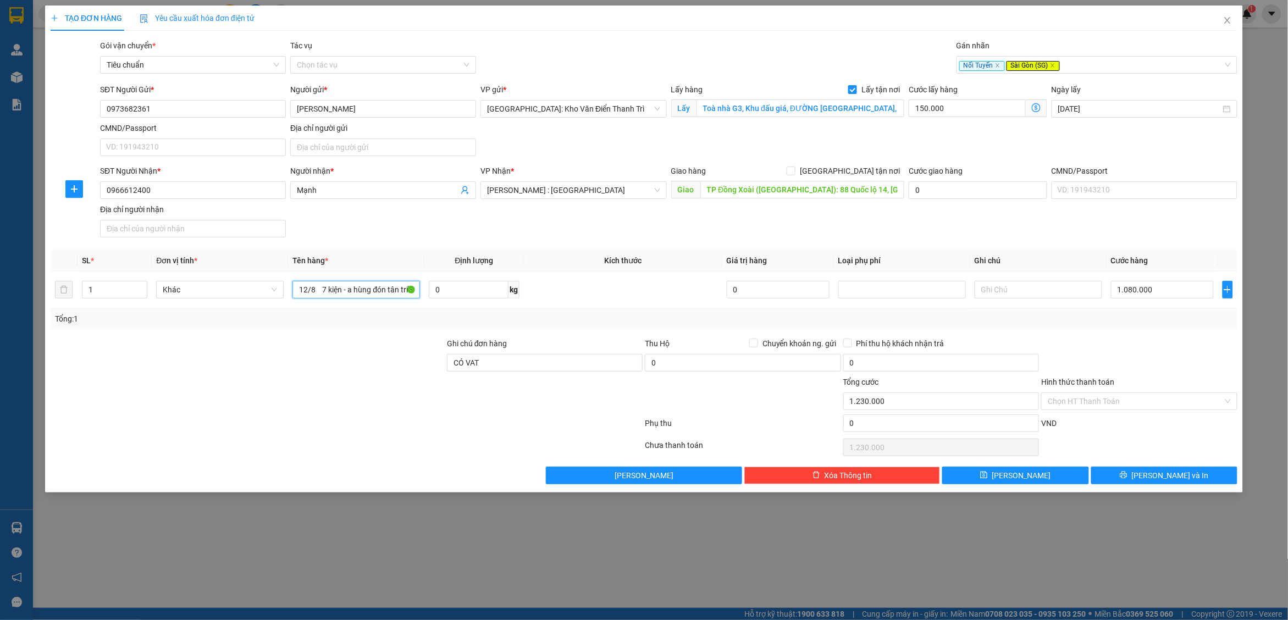
type input "12/8 7 kiện - a hùng đón tân triều"
click at [570, 336] on div "Transit Pickup Surcharge Ids Transit Deliver Surcharge Ids Transit Deliver Surc…" at bounding box center [644, 262] width 1186 height 445
click at [1030, 471] on button "[PERSON_NAME]" at bounding box center [1015, 476] width 146 height 18
checkbox input "false"
type input "0"
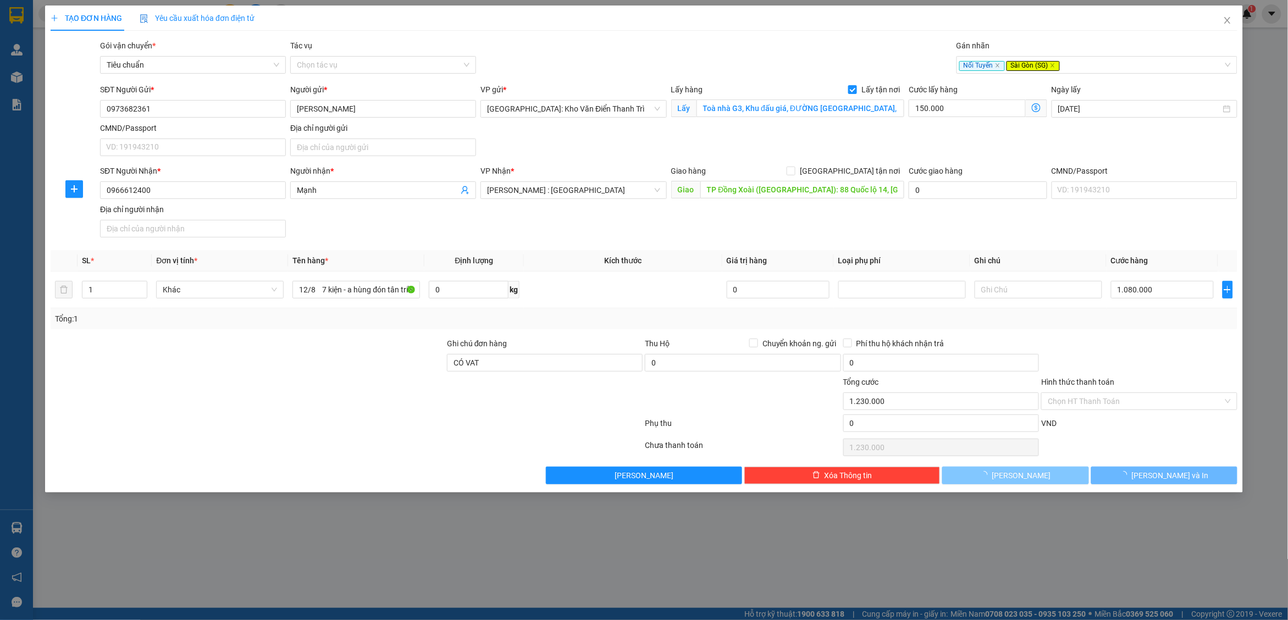
type input "0"
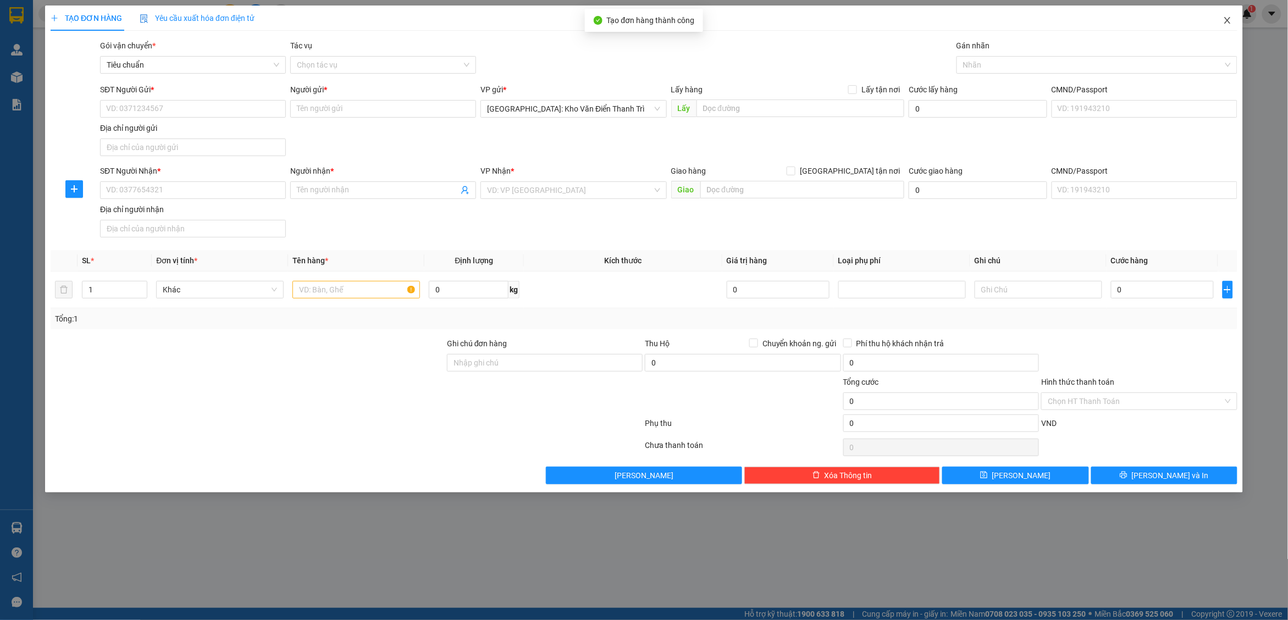
click at [1030, 21] on icon "close" at bounding box center [1227, 20] width 9 height 9
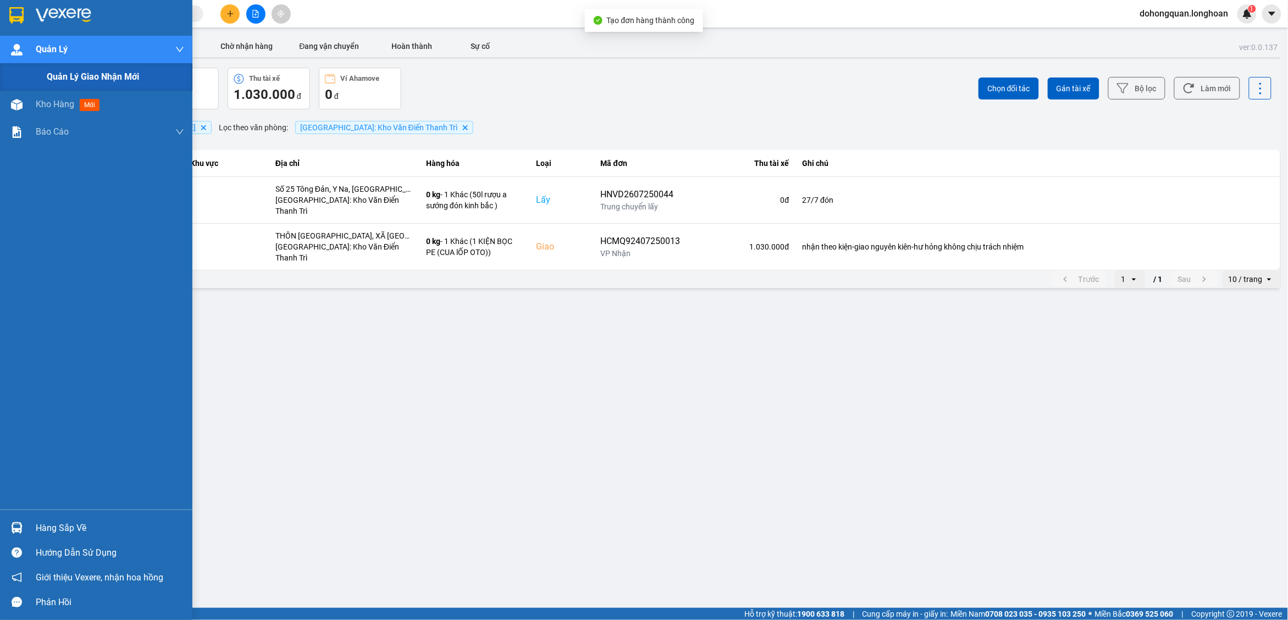
drag, startPoint x: 76, startPoint y: 74, endPoint x: 426, endPoint y: 175, distance: 364.7
click at [78, 74] on span "Quản lý giao nhận mới" at bounding box center [93, 77] width 92 height 14
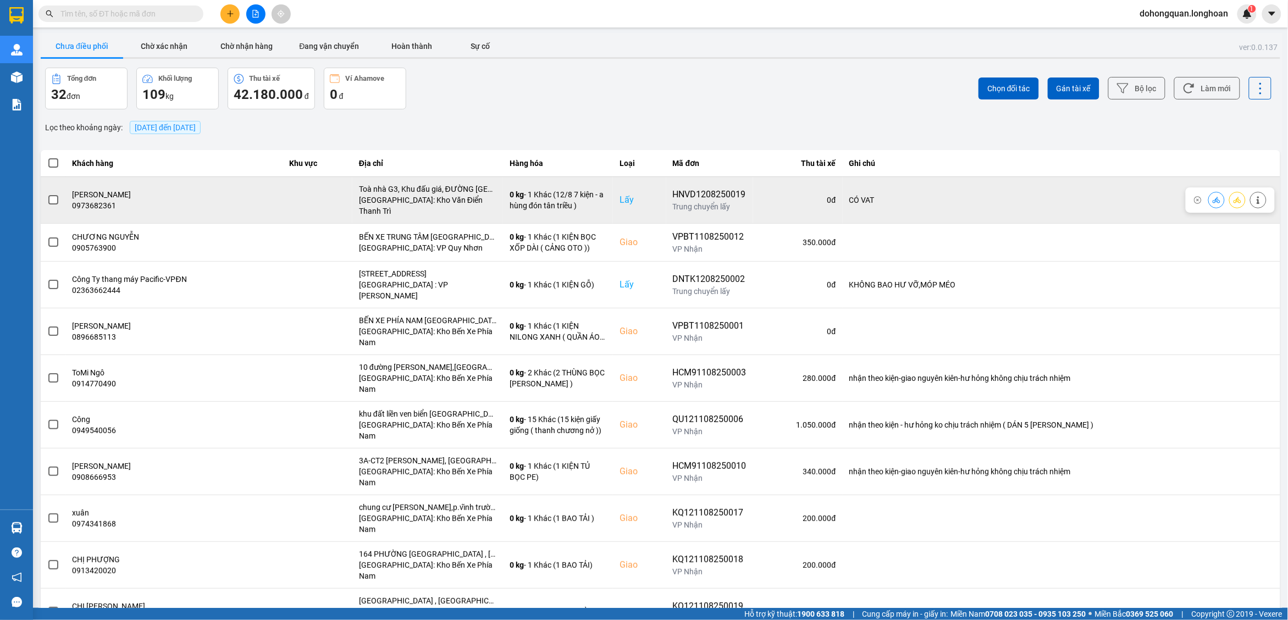
click at [56, 195] on span at bounding box center [53, 200] width 10 height 10
click at [47, 194] on input "checkbox" at bounding box center [47, 194] width 0 height 0
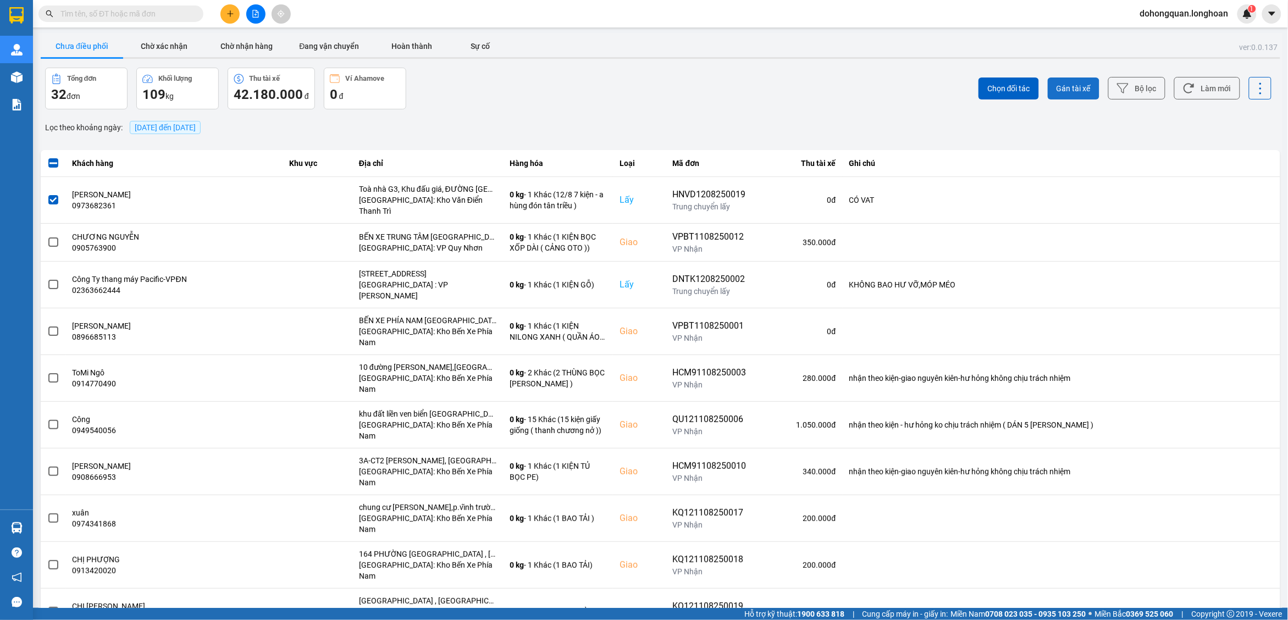
click at [1081, 81] on button "Gán tài xế" at bounding box center [1073, 88] width 52 height 22
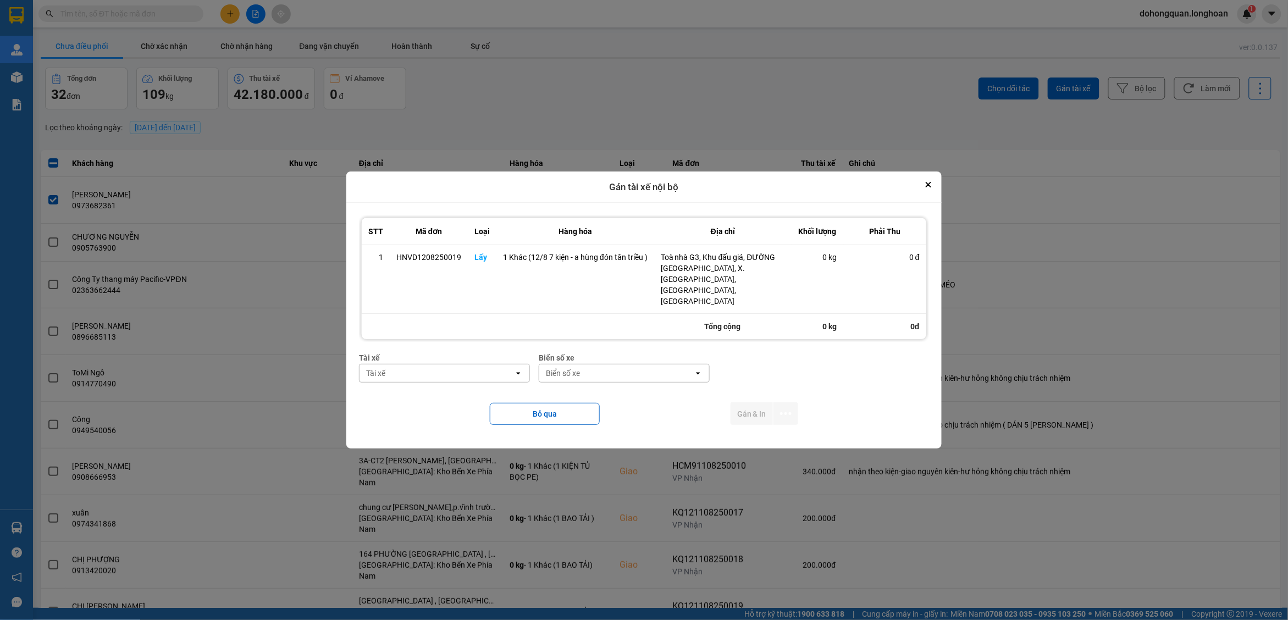
drag, startPoint x: 417, startPoint y: 373, endPoint x: 415, endPoint y: 364, distance: 8.4
click at [416, 373] on div "Tài xế Tài xế open" at bounding box center [444, 372] width 171 height 40
click at [415, 364] on div "Tài xế" at bounding box center [436, 373] width 154 height 18
type input "hùng"
click at [434, 386] on span "0325666247 - A Hùng 17 [GEOGRAPHIC_DATA] 0325666247" at bounding box center [446, 392] width 157 height 22
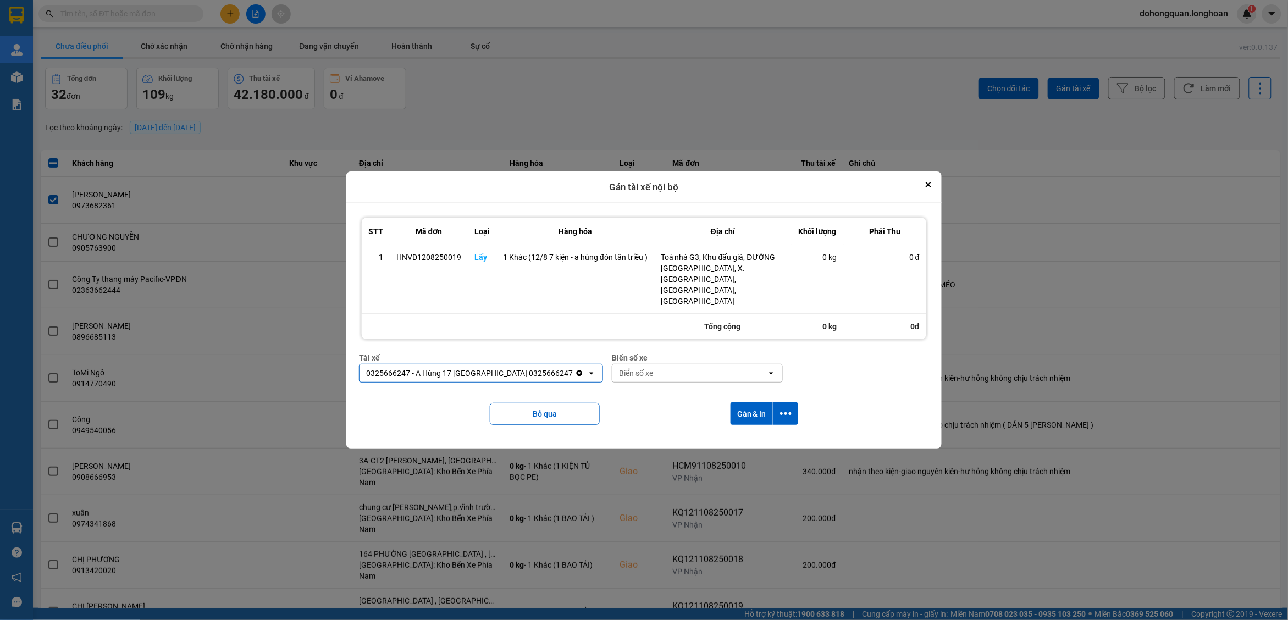
click at [631, 366] on div "Biển số xe" at bounding box center [689, 373] width 154 height 18
type input "71"
click at [642, 386] on div "29E-139.71" at bounding box center [669, 386] width 170 height 20
click at [786, 408] on icon "dialog" at bounding box center [786, 414] width 12 height 12
click at [756, 431] on span "Chỉ gán tài" at bounding box center [742, 433] width 36 height 11
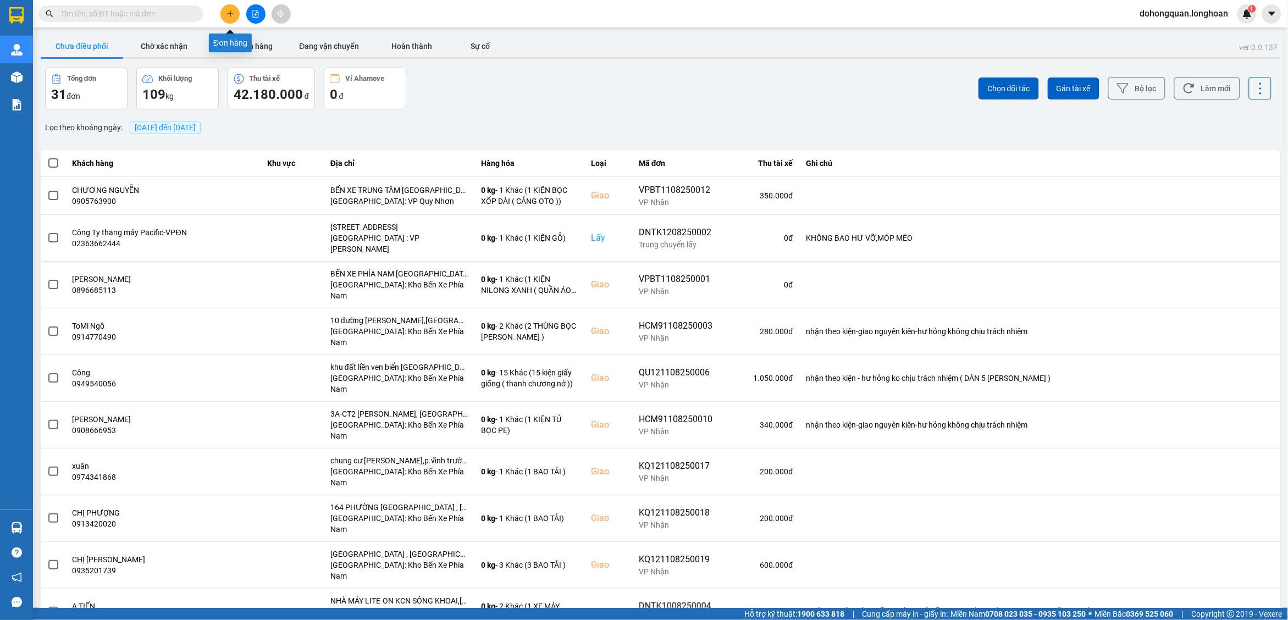
click at [226, 14] on icon "plus" at bounding box center [230, 14] width 8 height 8
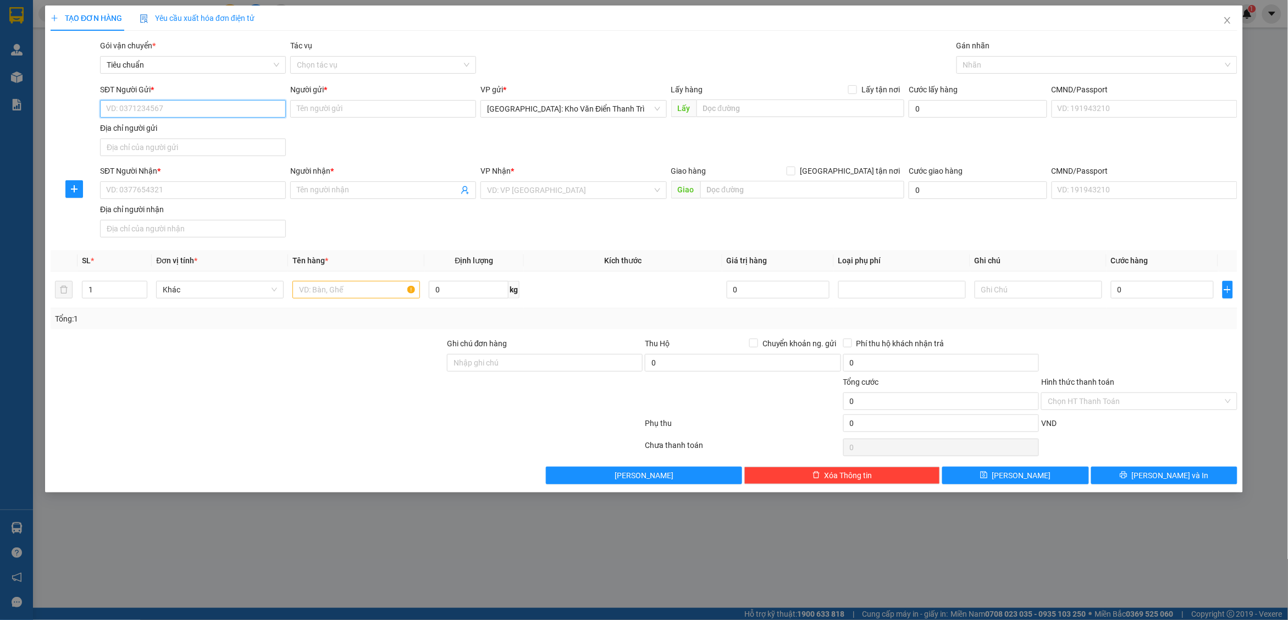
click at [214, 108] on input "SĐT Người Gửi *" at bounding box center [193, 109] width 186 height 18
paste input "0822949222"
type input "0822949222"
drag, startPoint x: 371, startPoint y: 119, endPoint x: 364, endPoint y: 114, distance: 9.1
click at [364, 115] on div "Người gửi * Tên người gửi" at bounding box center [383, 103] width 186 height 38
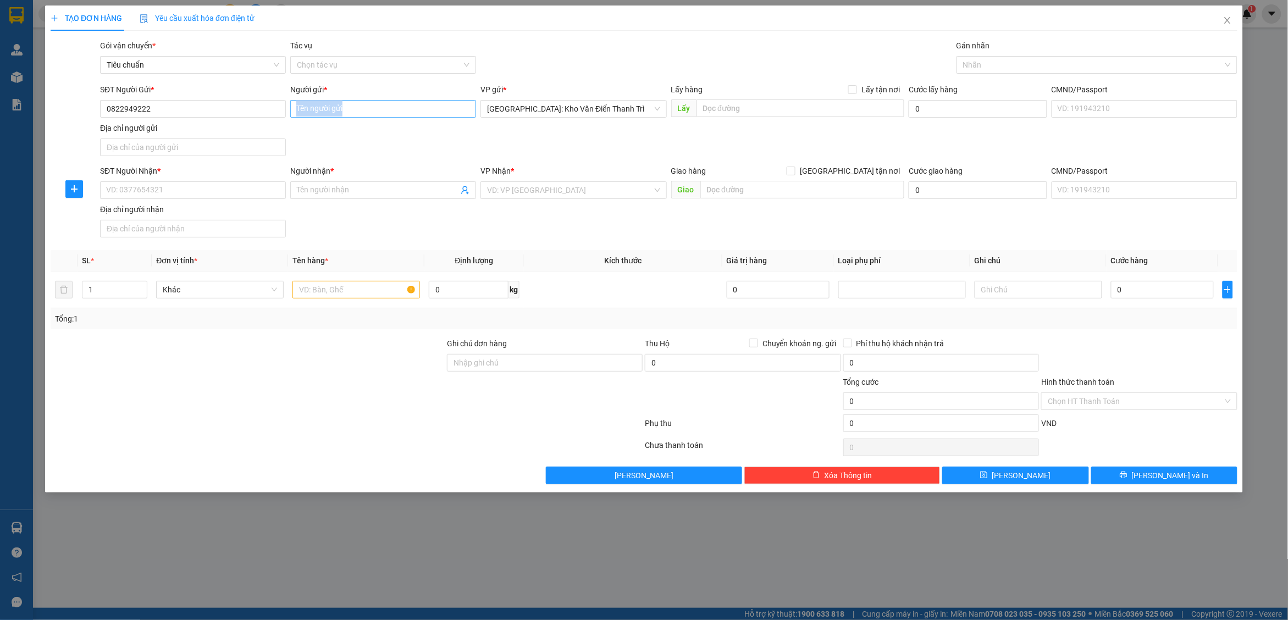
click at [360, 112] on input "Người gửi *" at bounding box center [383, 109] width 186 height 18
paste input "Thức"
type input "Thức"
click at [713, 112] on input "text" at bounding box center [800, 108] width 208 height 18
paste input "chung cư vov toà ct1a 499 lương thế vinh mễ trì nam từ [GEOGRAPHIC_DATA]"
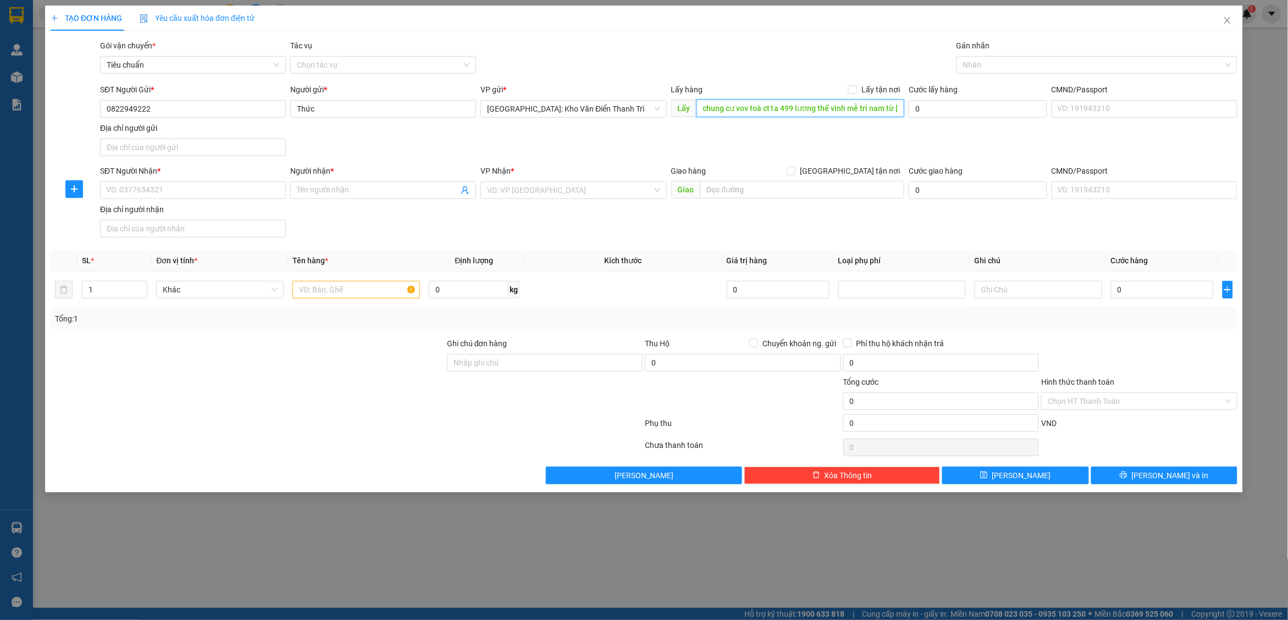
scroll to position [0, 40]
type input "chung cư vov toà ct1a 499 lương thế vinh mễ trì nam từ [GEOGRAPHIC_DATA]"
click at [864, 90] on span "Lấy tận nơi" at bounding box center [880, 90] width 47 height 12
click at [856, 90] on input "Lấy tận nơi" at bounding box center [852, 89] width 8 height 8
checkbox input "true"
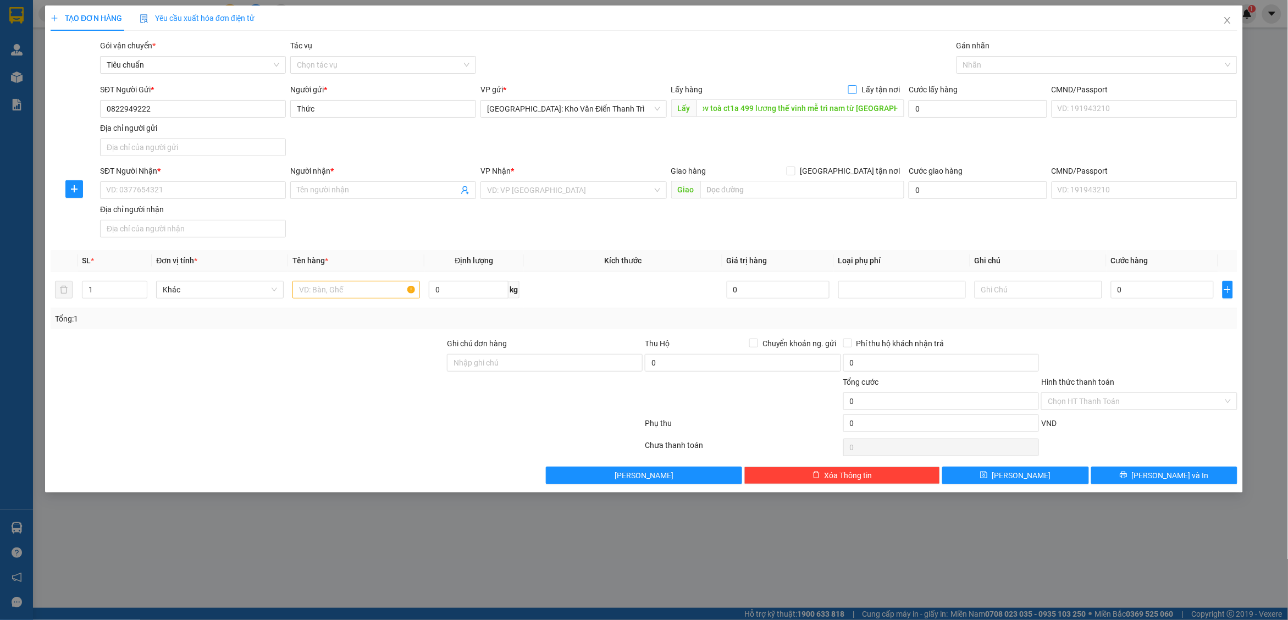
scroll to position [0, 0]
drag, startPoint x: 887, startPoint y: 56, endPoint x: 529, endPoint y: 151, distance: 371.4
click at [887, 55] on div "Gói vận chuyển * Tiêu chuẩn Tác vụ Chọn tác vụ Gán nhãn Nhãn" at bounding box center [668, 59] width 1141 height 38
click at [234, 187] on input "SĐT Người Nhận *" at bounding box center [193, 190] width 186 height 18
paste input "0911513397"
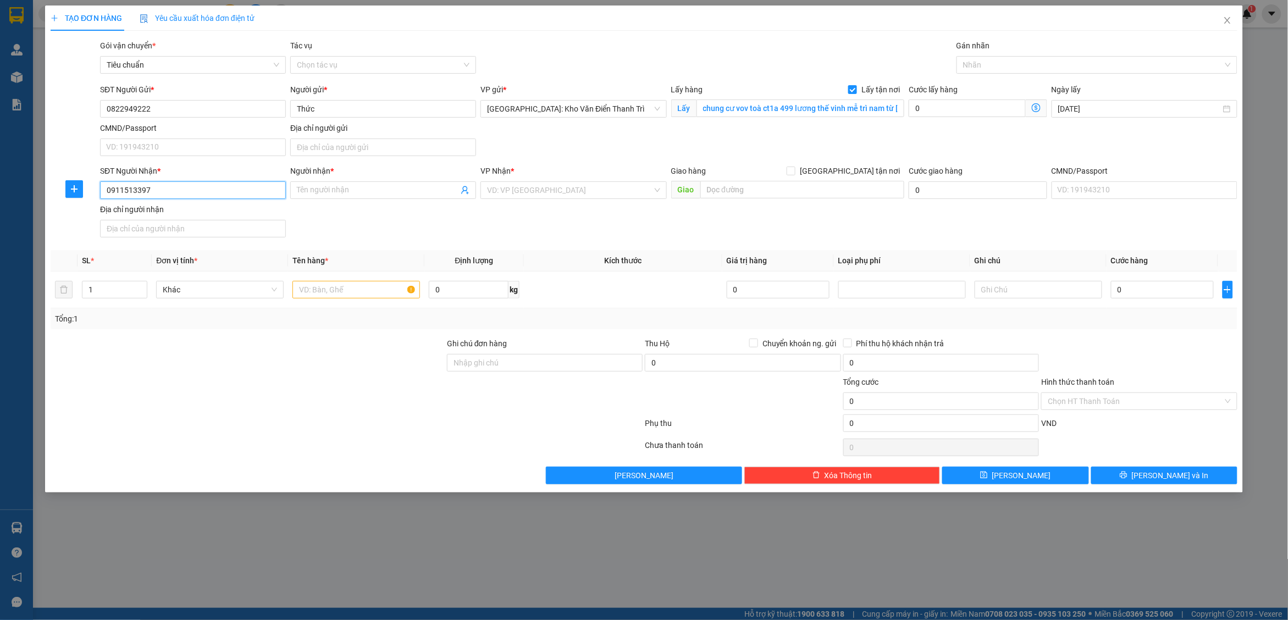
type input "0911513397"
click at [380, 191] on input "Người nhận *" at bounding box center [378, 190] width 162 height 12
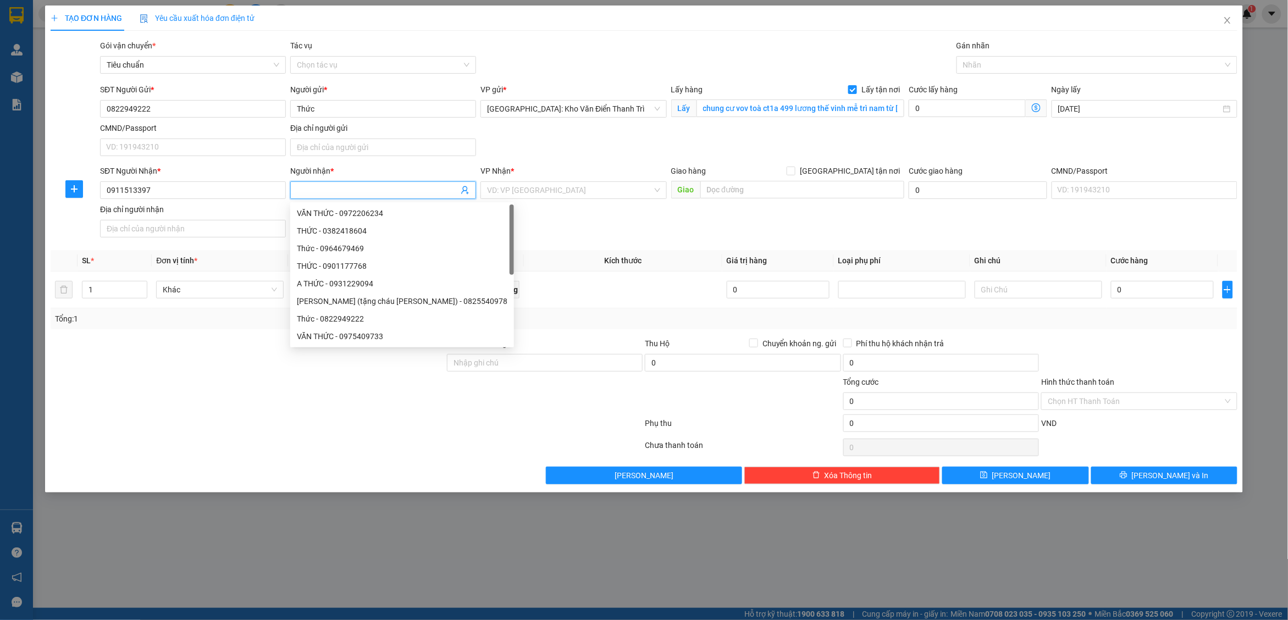
paste input "[PERSON_NAME]"
type input "[PERSON_NAME]"
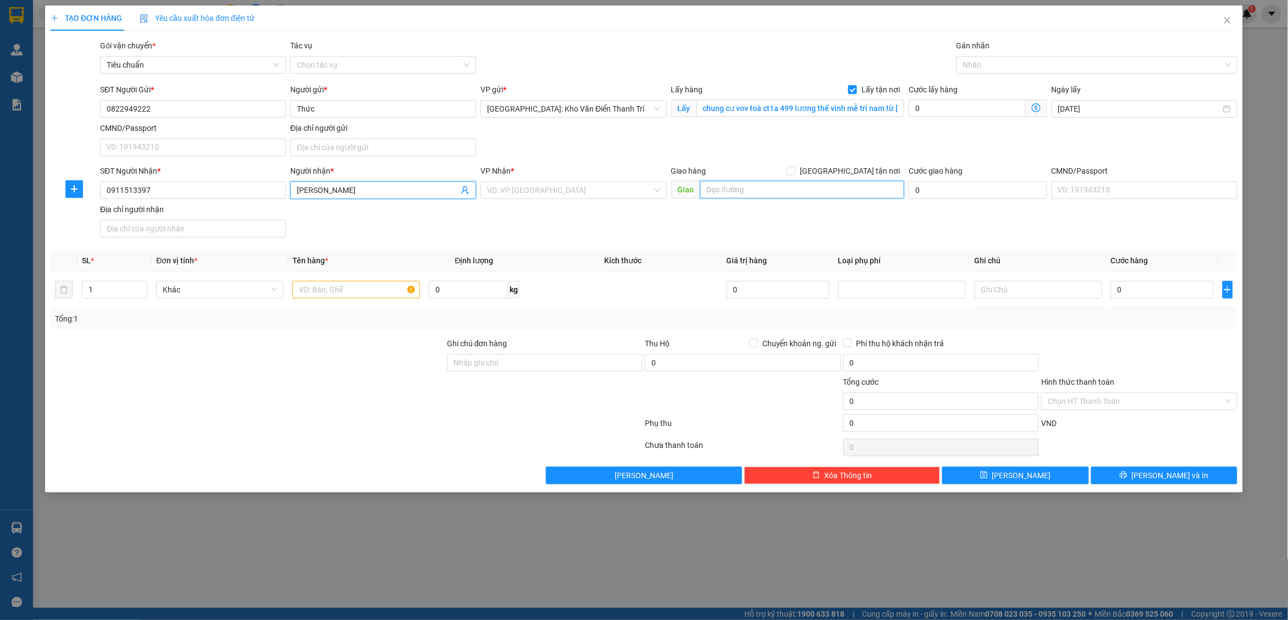
click at [761, 197] on input "text" at bounding box center [802, 190] width 204 height 18
paste input "Thungoc store ấp [GEOGRAPHIC_DATA] [GEOGRAPHIC_DATA]"
type input "Thungoc store ấp [GEOGRAPHIC_DATA] [GEOGRAPHIC_DATA]"
click at [857, 172] on span "[GEOGRAPHIC_DATA] tận nơi" at bounding box center [849, 171] width 109 height 12
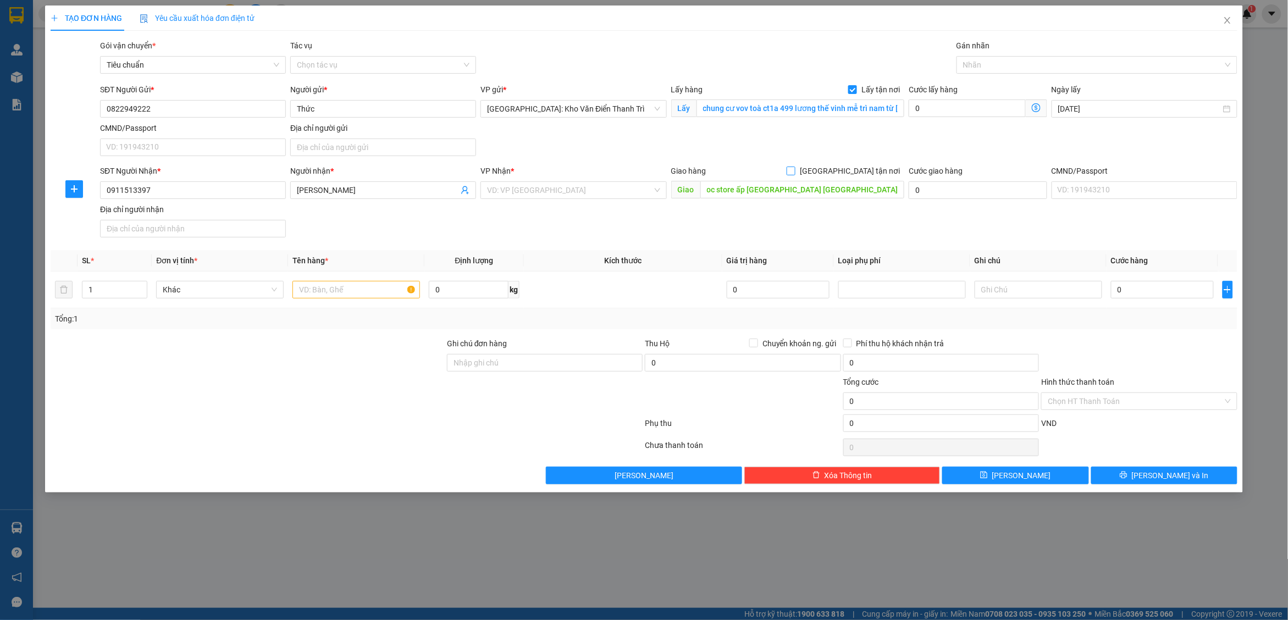
click at [794, 172] on input "[GEOGRAPHIC_DATA] tận nơi" at bounding box center [790, 171] width 8 height 8
checkbox input "true"
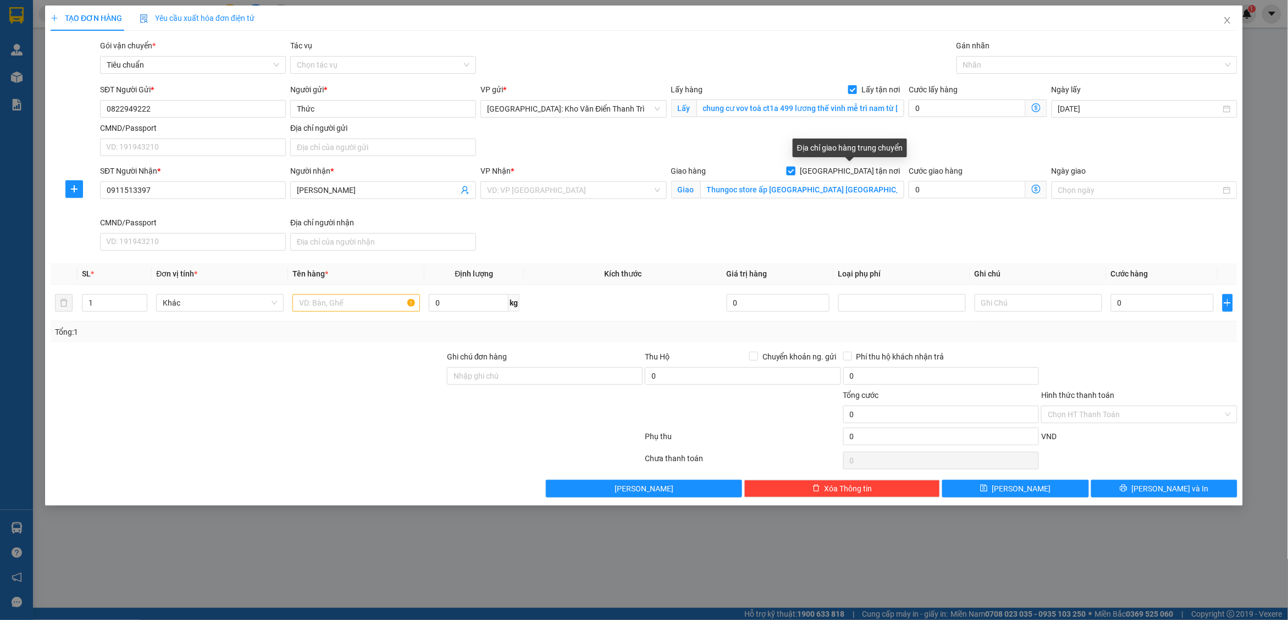
click at [897, 143] on div "Địa chỉ giao hàng trung chuyển" at bounding box center [849, 147] width 114 height 19
click at [561, 185] on input "search" at bounding box center [569, 190] width 165 height 16
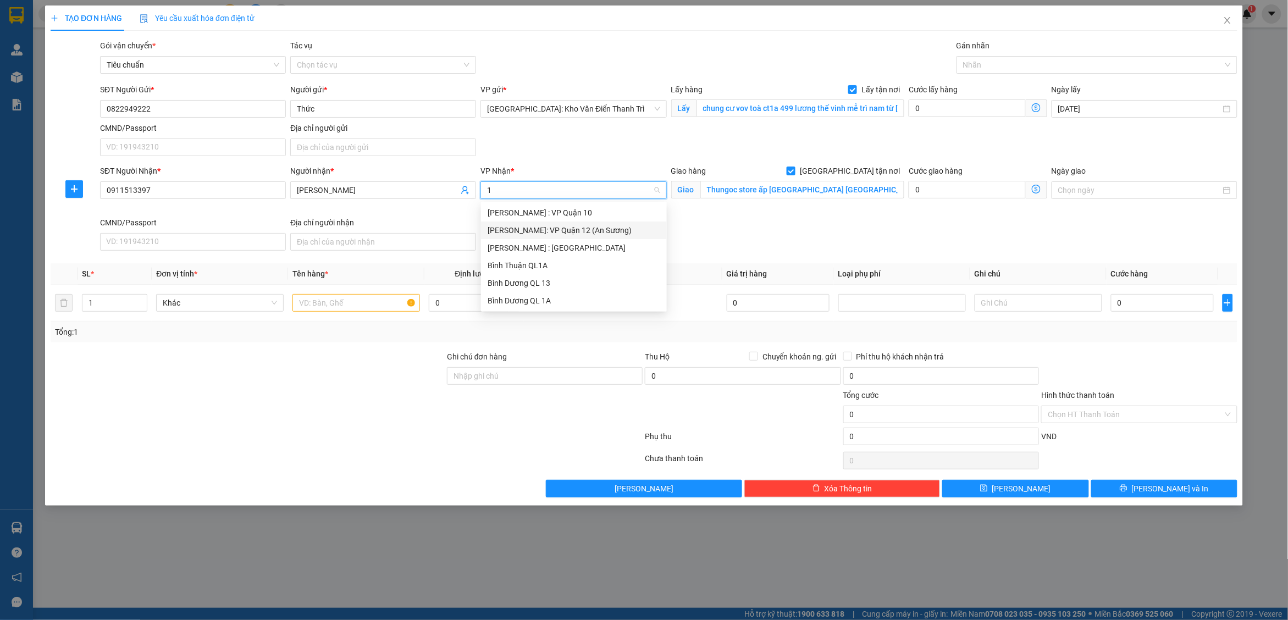
type input "12"
click at [581, 227] on div "[PERSON_NAME] : [GEOGRAPHIC_DATA]" at bounding box center [573, 230] width 173 height 12
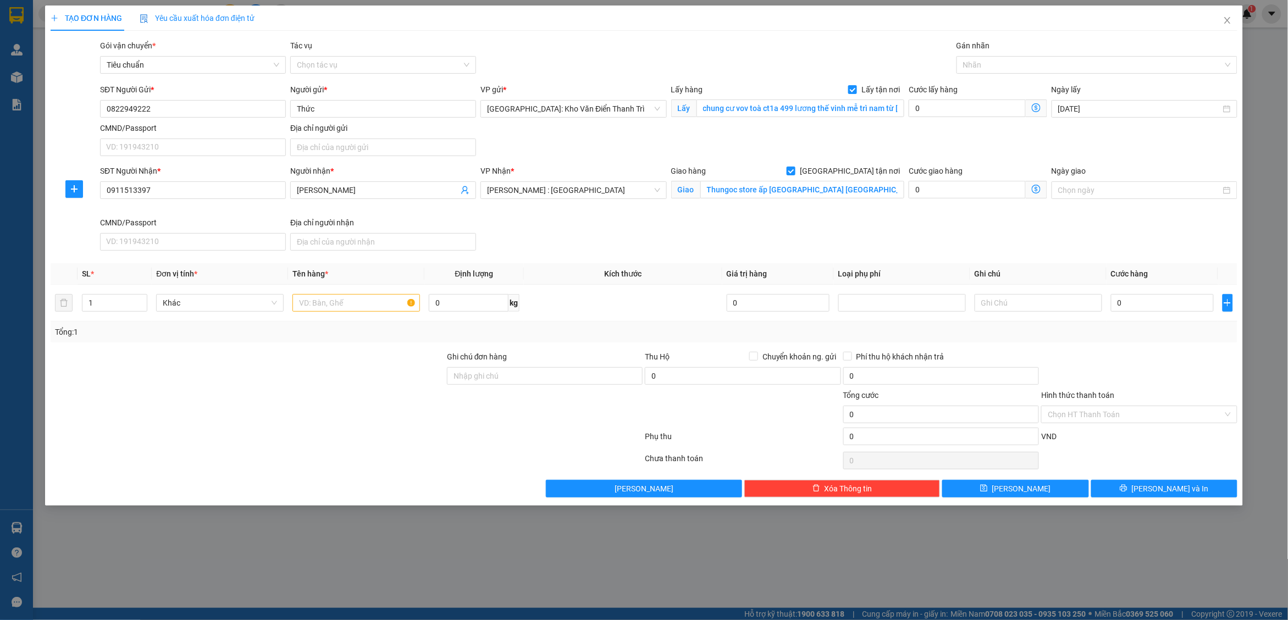
click at [795, 243] on div "SĐT Người Nhận * 0911513397 Người nhận * thu ngọc VP Nhận * [GEOGRAPHIC_DATA] :…" at bounding box center [668, 210] width 1141 height 90
click at [996, 68] on div at bounding box center [1091, 64] width 264 height 13
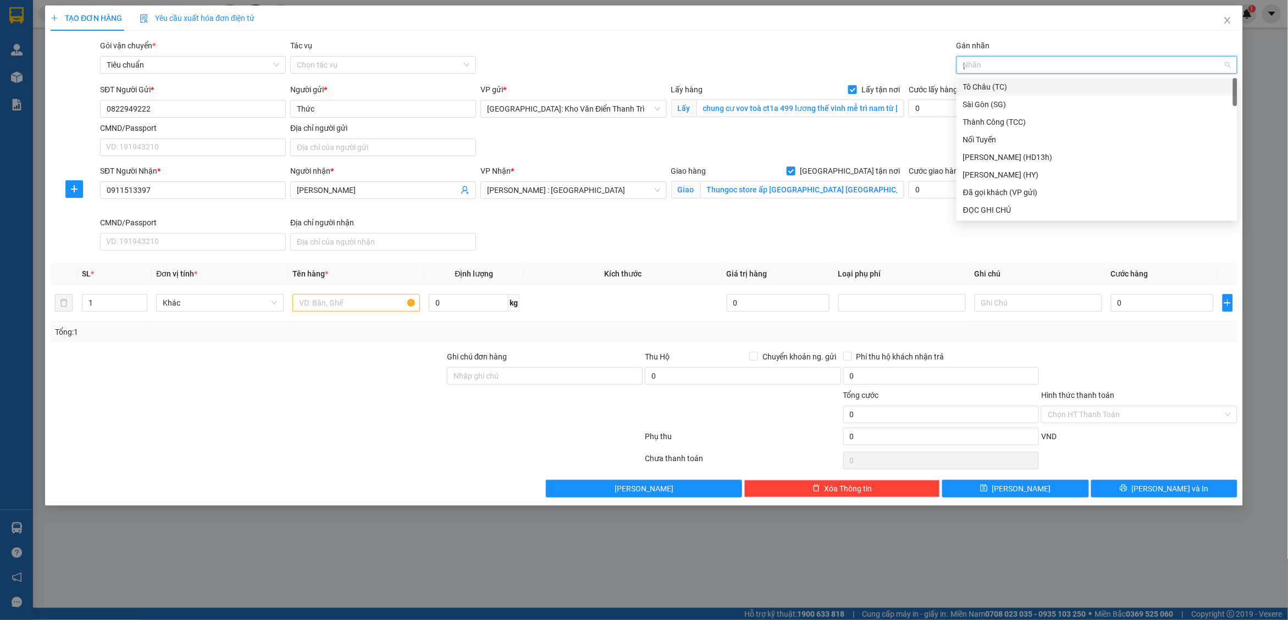
type input "gt"
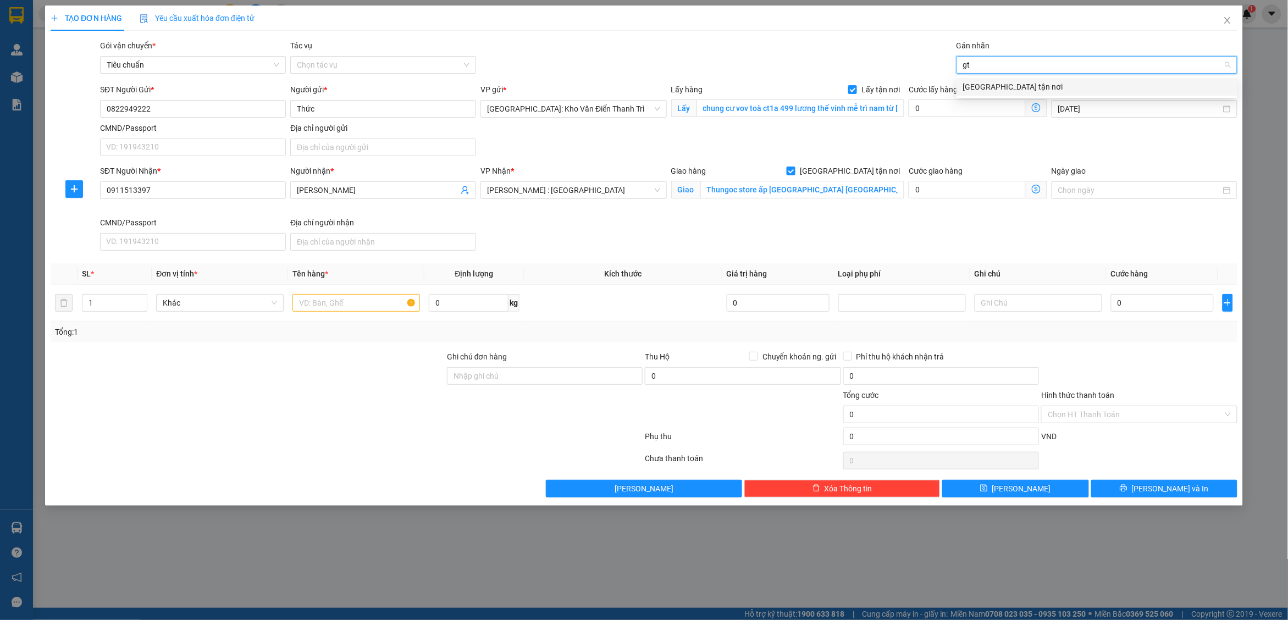
click at [1012, 87] on div "[GEOGRAPHIC_DATA] tận nơi" at bounding box center [1097, 87] width 268 height 12
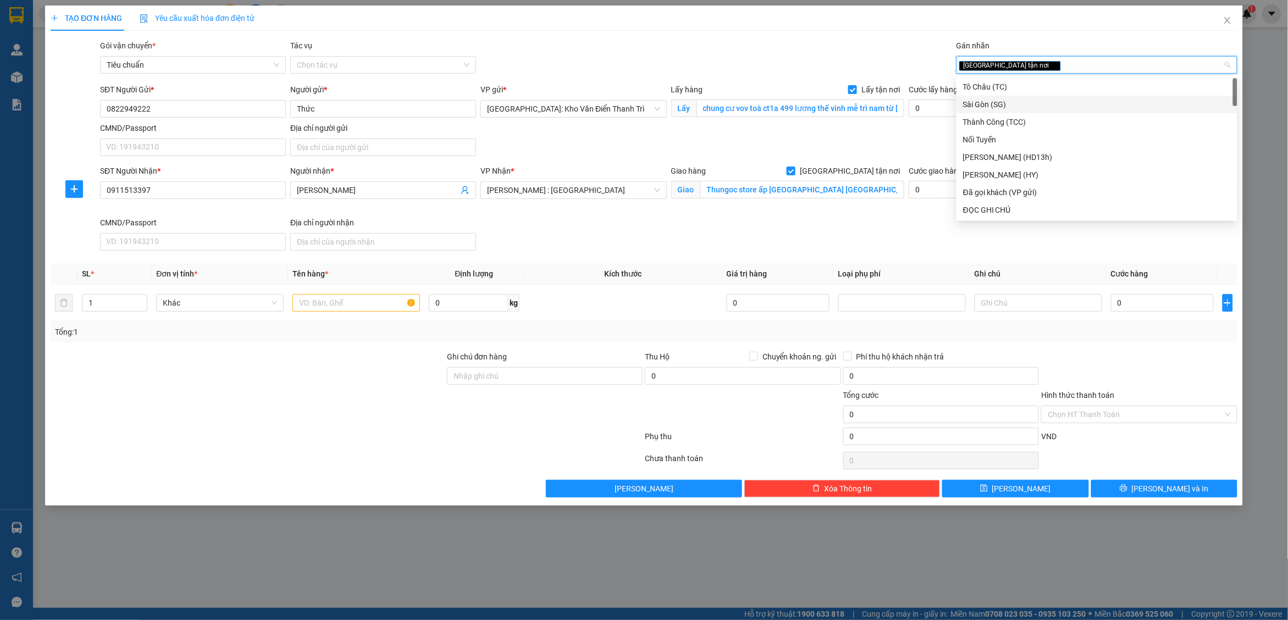
click at [901, 137] on div "SĐT Người Gửi * 0822949222 Người gửi * Thức VP gửi * [GEOGRAPHIC_DATA]: [PERSON…" at bounding box center [668, 122] width 1141 height 77
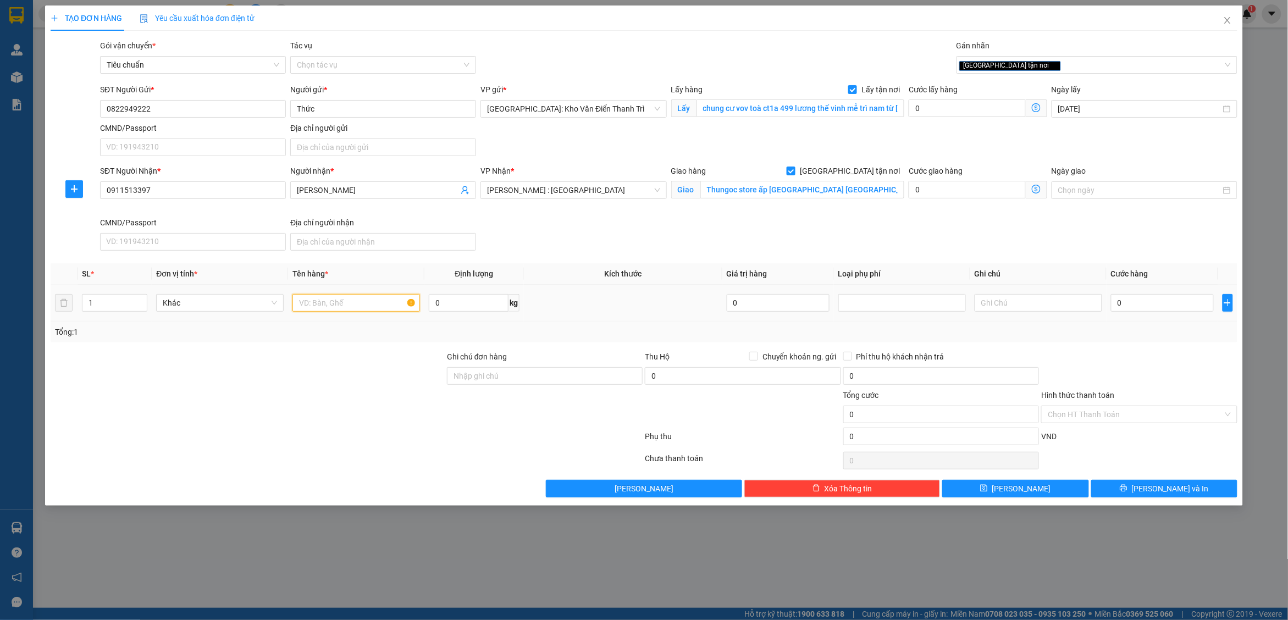
click at [341, 298] on input "text" at bounding box center [355, 303] width 127 height 18
paste input "7 vali"
type input "7 vali a bình đón mễ trì"
click at [1155, 347] on div "Transit Pickup Surcharge Ids Transit Deliver Surcharge Ids Transit Deliver Surc…" at bounding box center [644, 269] width 1186 height 458
click at [1138, 308] on input "0" at bounding box center [1162, 303] width 103 height 18
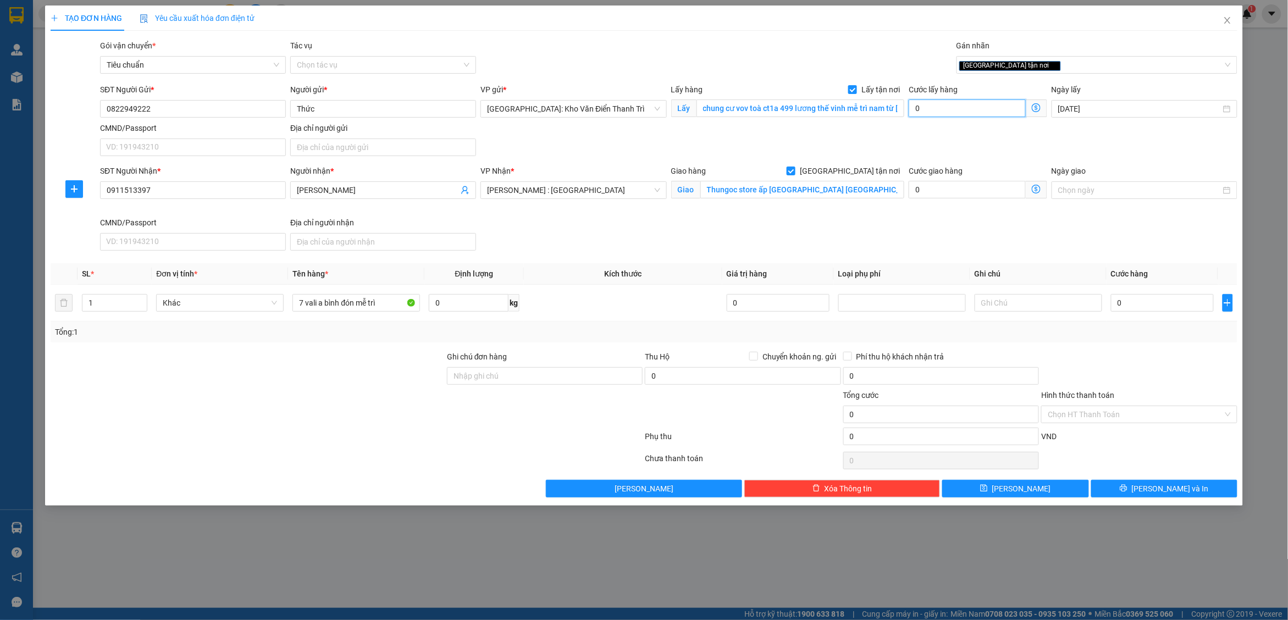
click at [963, 110] on input "0" at bounding box center [966, 108] width 117 height 18
type input "1"
type input "10"
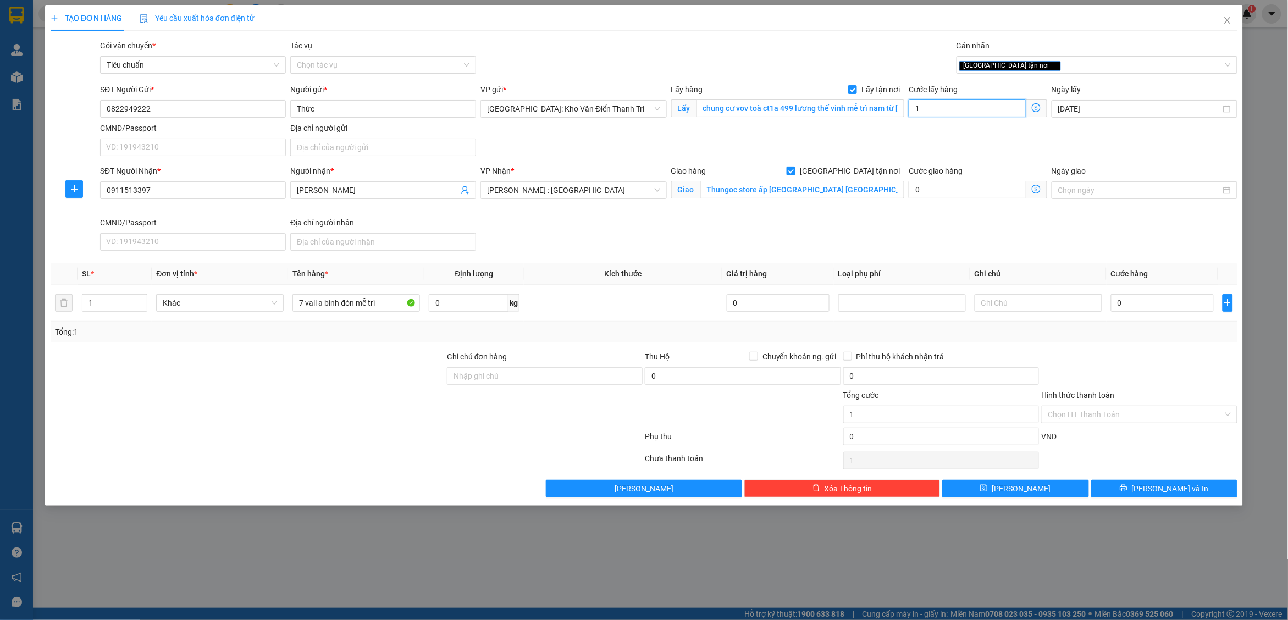
type input "10"
type input "100"
type input "1.000"
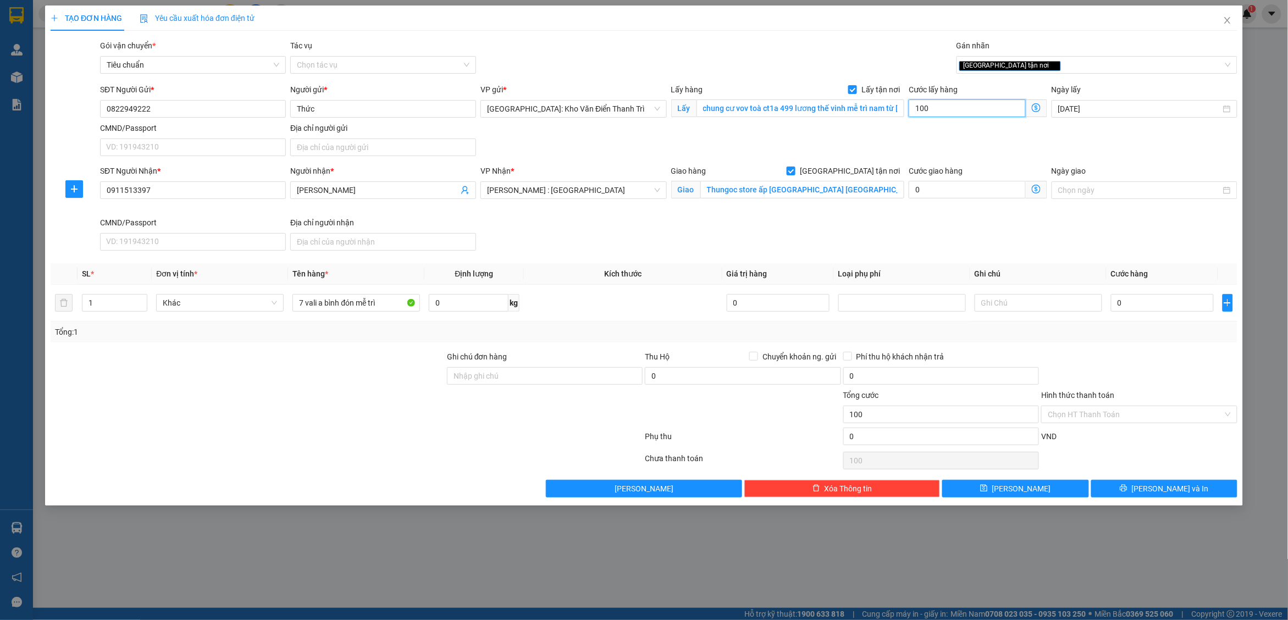
type input "1.000"
type input "10.000"
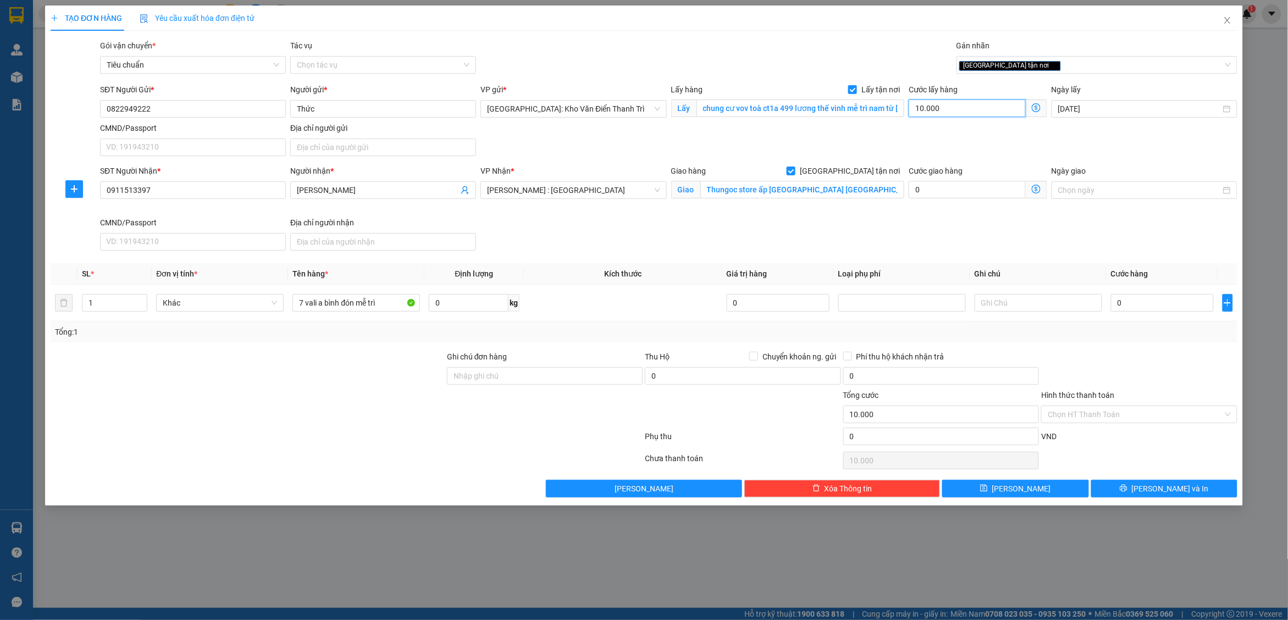
type input "100.000"
click at [974, 126] on div "SĐT Người Gửi * 0822949222 Người gửi * Thức VP gửi * [GEOGRAPHIC_DATA]: [PERSON…" at bounding box center [668, 122] width 1141 height 77
click at [1139, 309] on input "0" at bounding box center [1162, 303] width 103 height 18
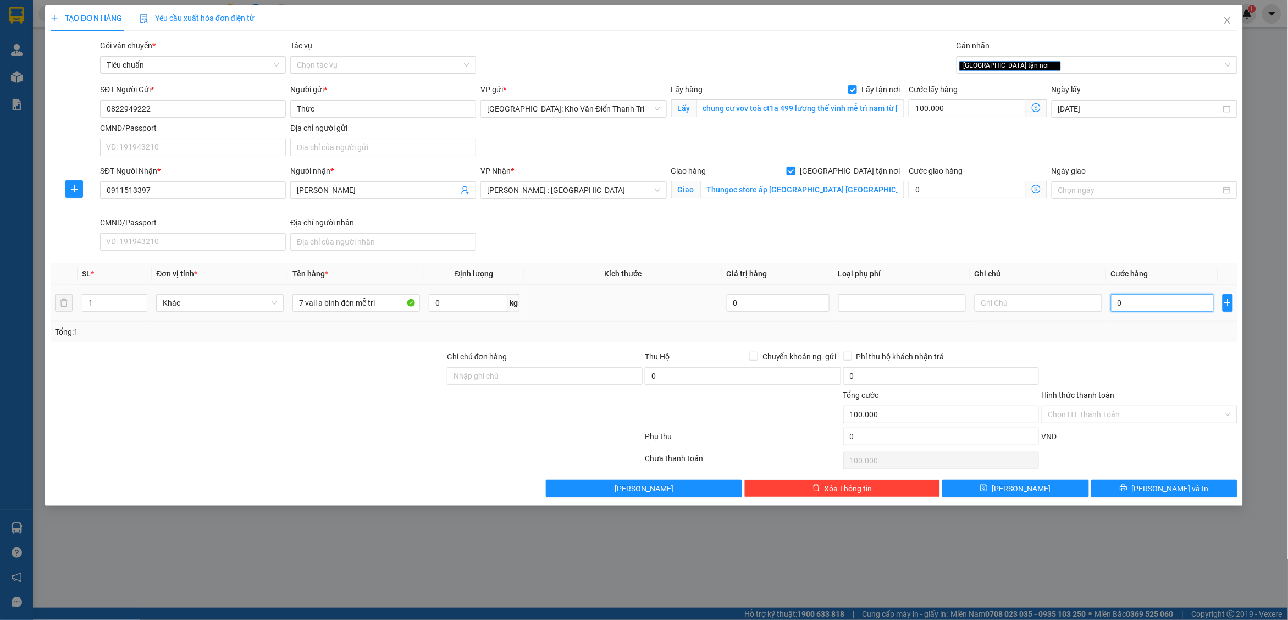
type input "1"
type input "100.001"
type input "1.000"
type input "101.000"
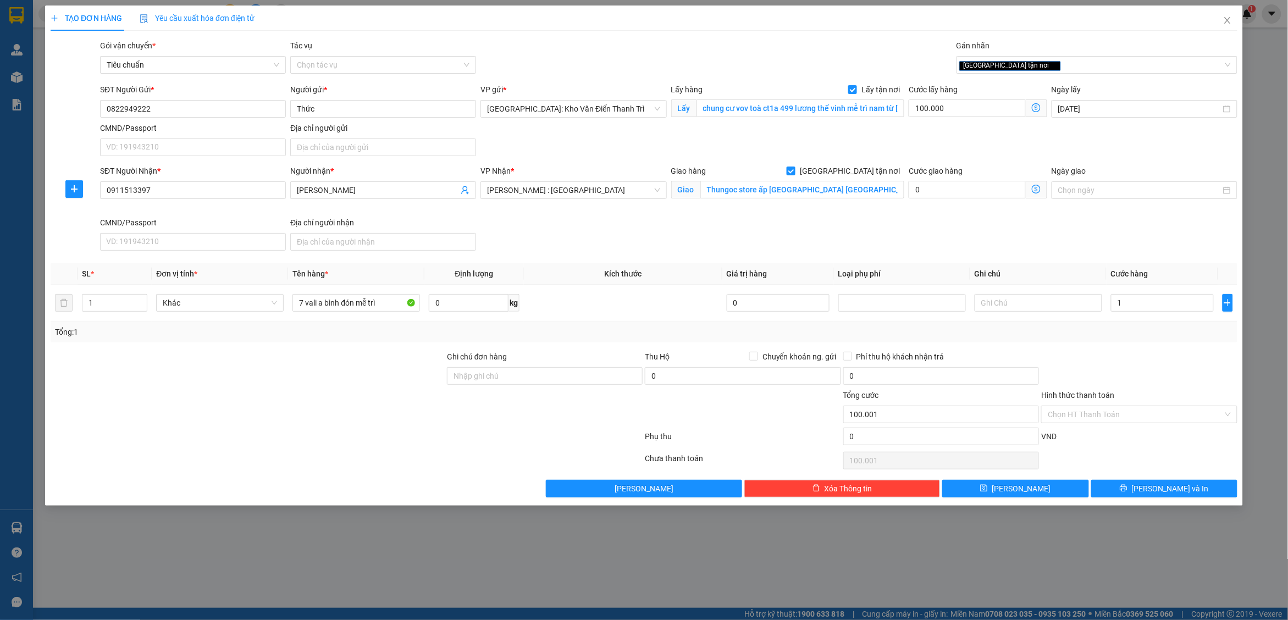
type input "101.000"
click at [1142, 348] on div "Transit Pickup Surcharge Ids Transit Deliver Surcharge Ids Transit Deliver Surc…" at bounding box center [644, 269] width 1186 height 458
click at [1002, 493] on button "[PERSON_NAME]" at bounding box center [1015, 489] width 146 height 18
checkbox input "false"
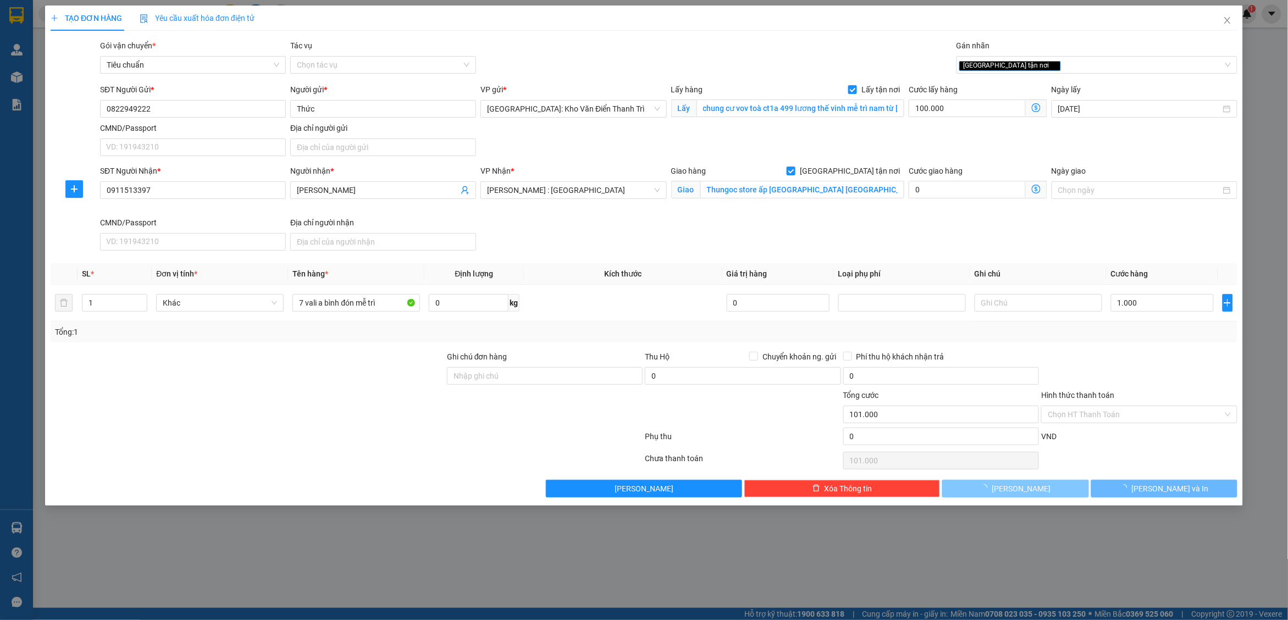
type input "0"
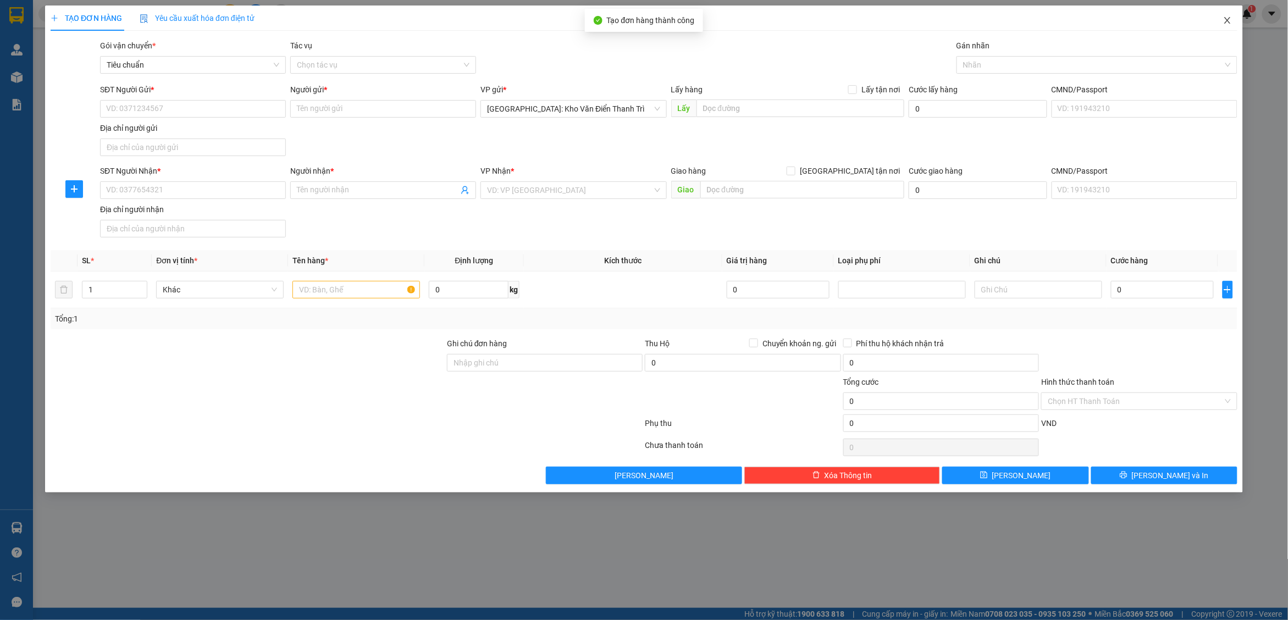
click at [1228, 21] on icon "close" at bounding box center [1227, 20] width 6 height 7
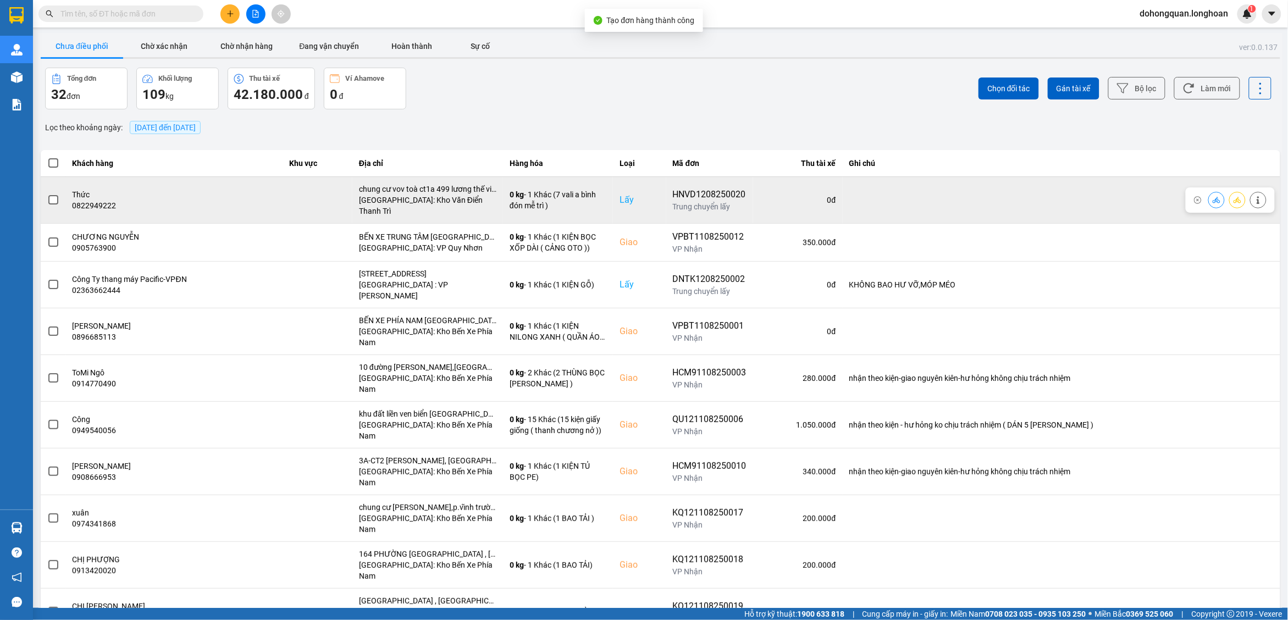
click at [48, 195] on span at bounding box center [53, 200] width 10 height 10
click at [47, 194] on input "checkbox" at bounding box center [47, 194] width 0 height 0
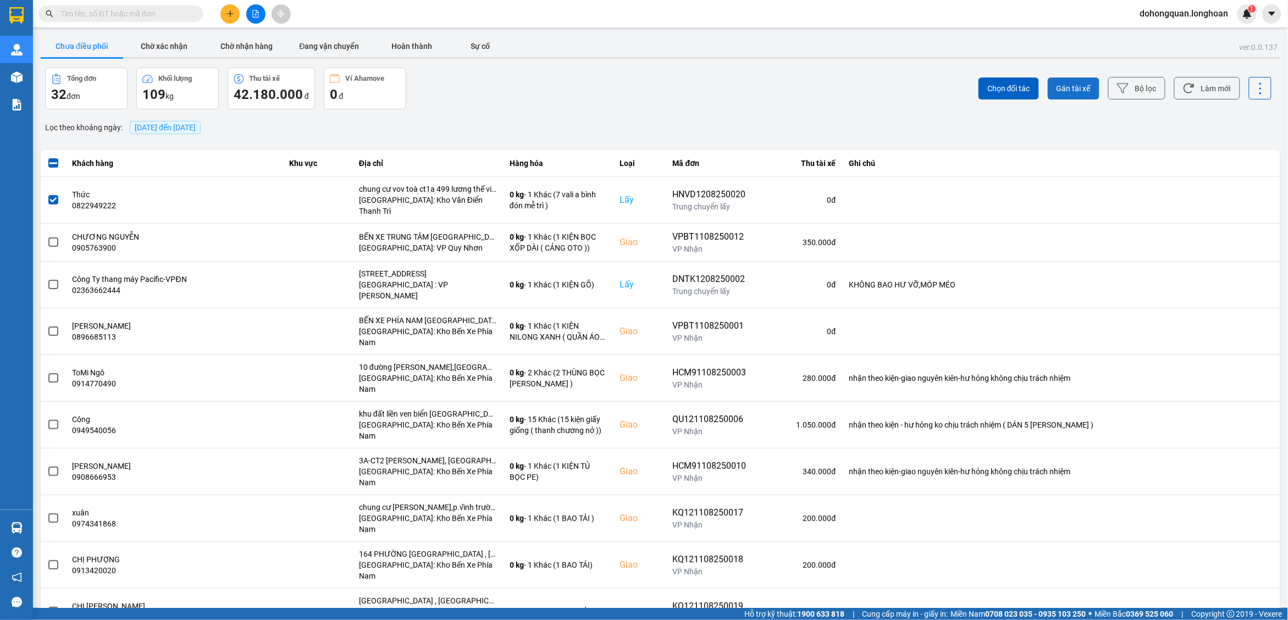
click at [1074, 81] on button "Gán tài xế" at bounding box center [1073, 88] width 52 height 22
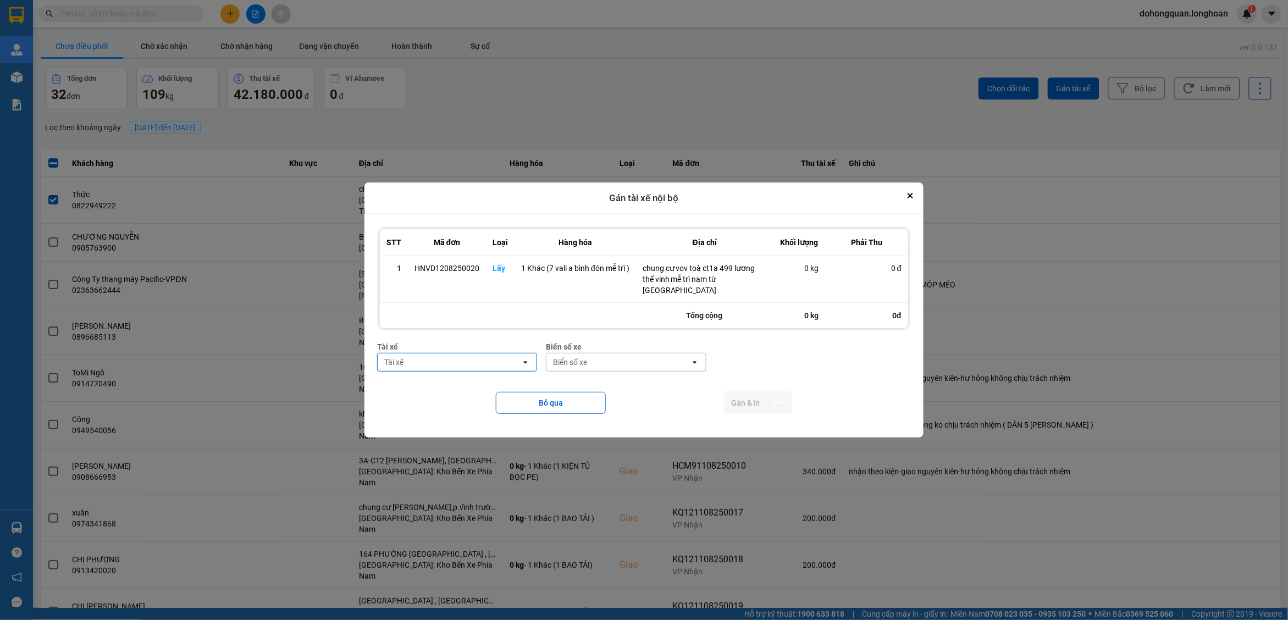
click at [436, 362] on div "Tài xế" at bounding box center [449, 362] width 143 height 18
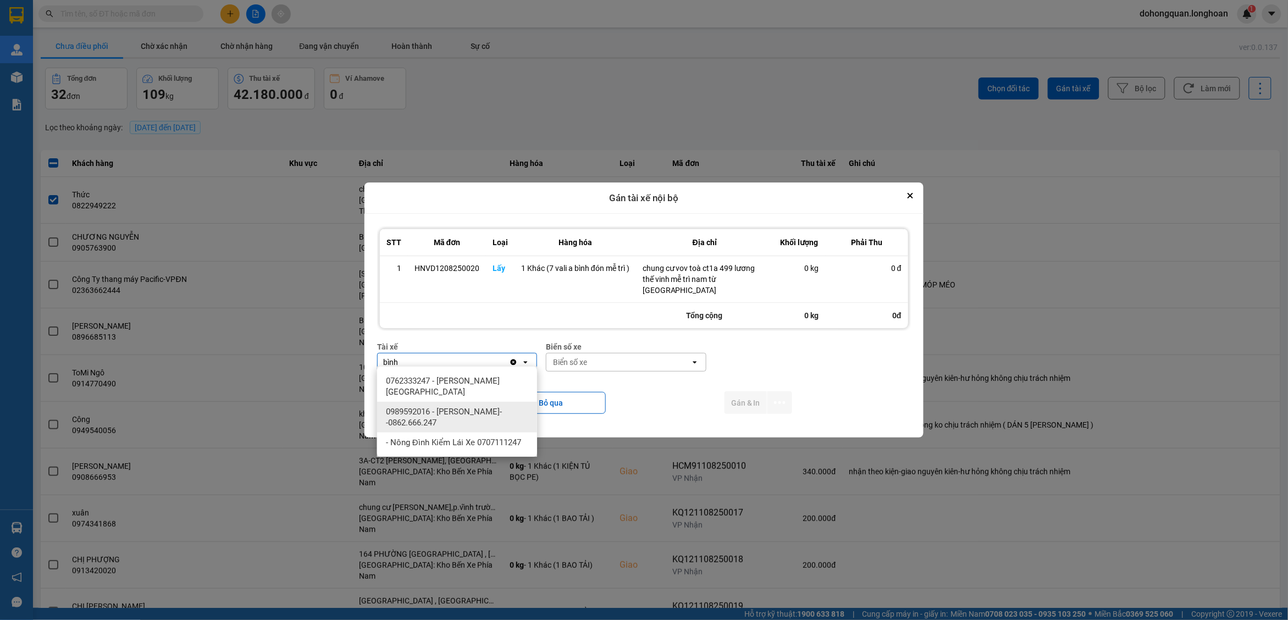
type input "bình"
click at [474, 403] on div "0989592016 - [PERSON_NAME]--0862.666.247" at bounding box center [457, 417] width 160 height 31
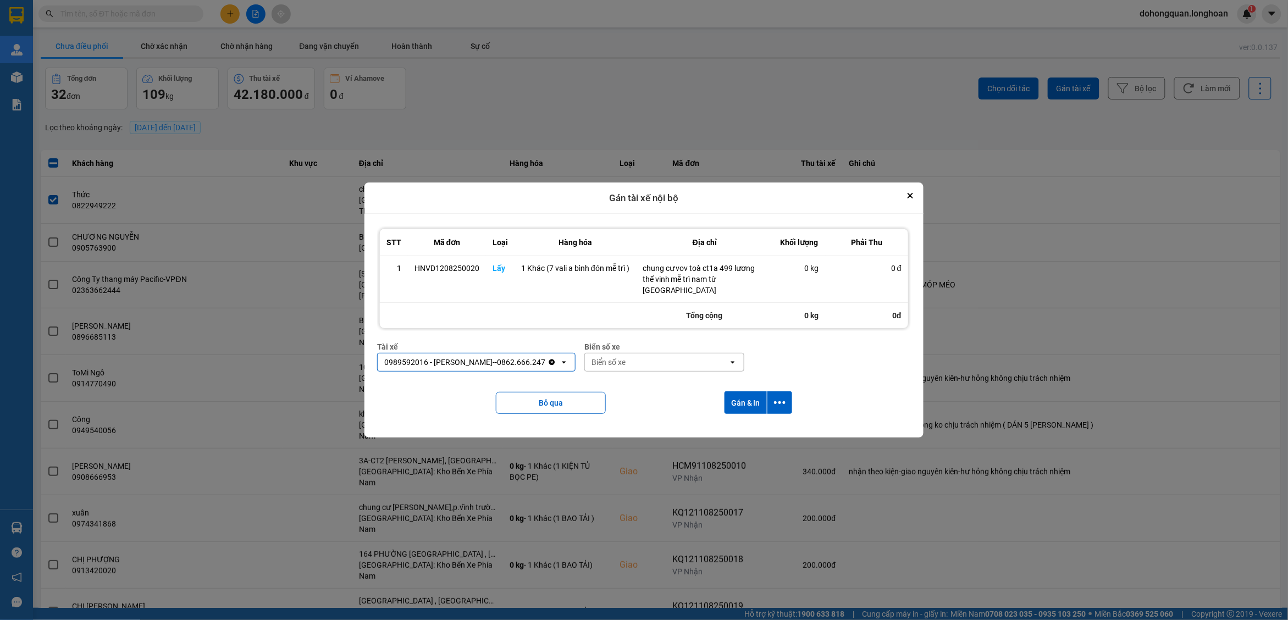
click at [591, 358] on div "Biển số xe" at bounding box center [608, 362] width 34 height 11
type input "4"
click at [629, 374] on div "29E-122.44" at bounding box center [660, 381] width 160 height 20
click at [781, 399] on icon "dialog" at bounding box center [780, 403] width 12 height 12
click at [756, 425] on div "Chỉ gán tài" at bounding box center [750, 427] width 65 height 11
